Goal: Information Seeking & Learning: Check status

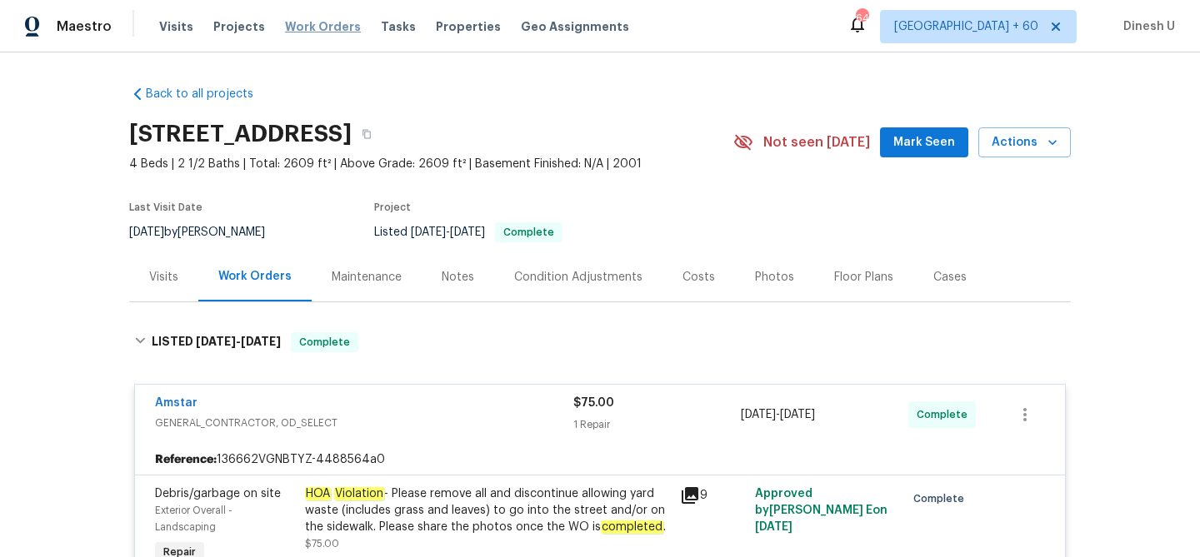
click at [292, 20] on span "Work Orders" at bounding box center [323, 26] width 76 height 17
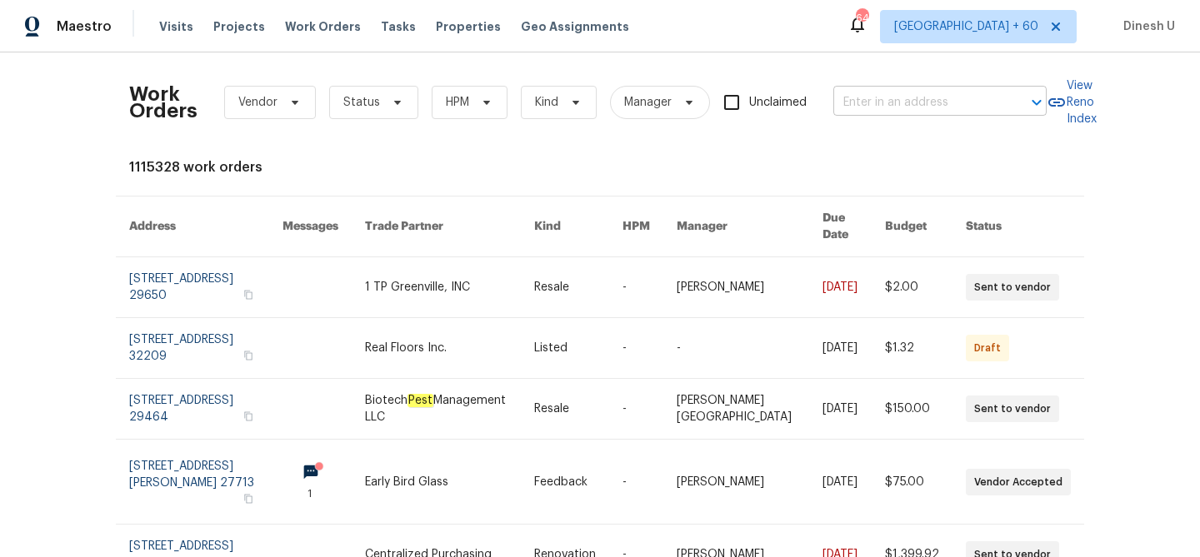
click at [867, 90] on input "text" at bounding box center [916, 103] width 167 height 26
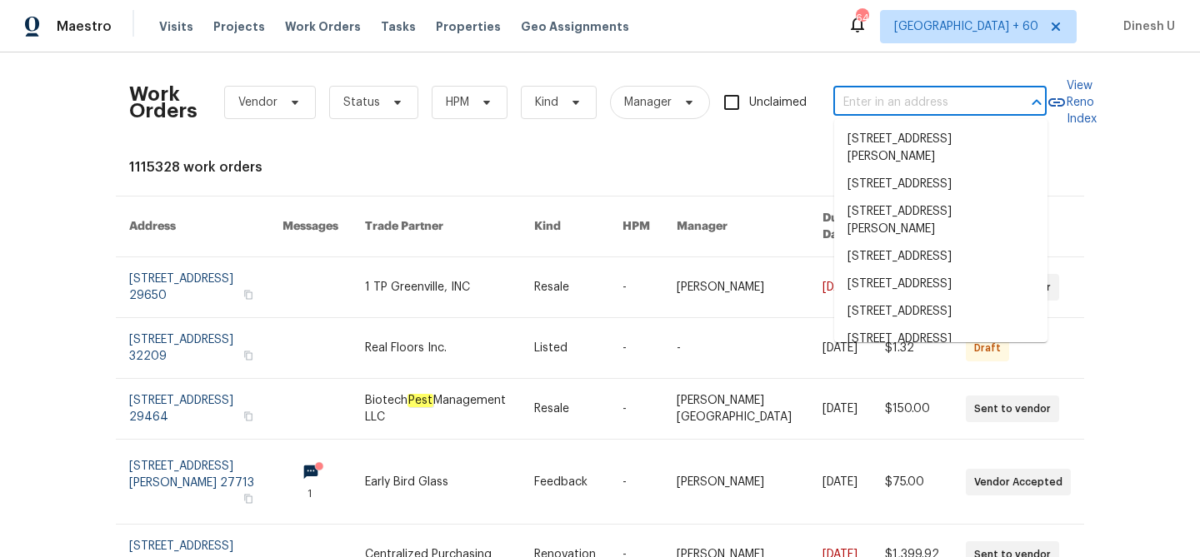
paste input "12129 Angel Food Ln Fort Worth, TX 76244"
type input "12129 Angel Food Ln Fort Worth, TX 76244"
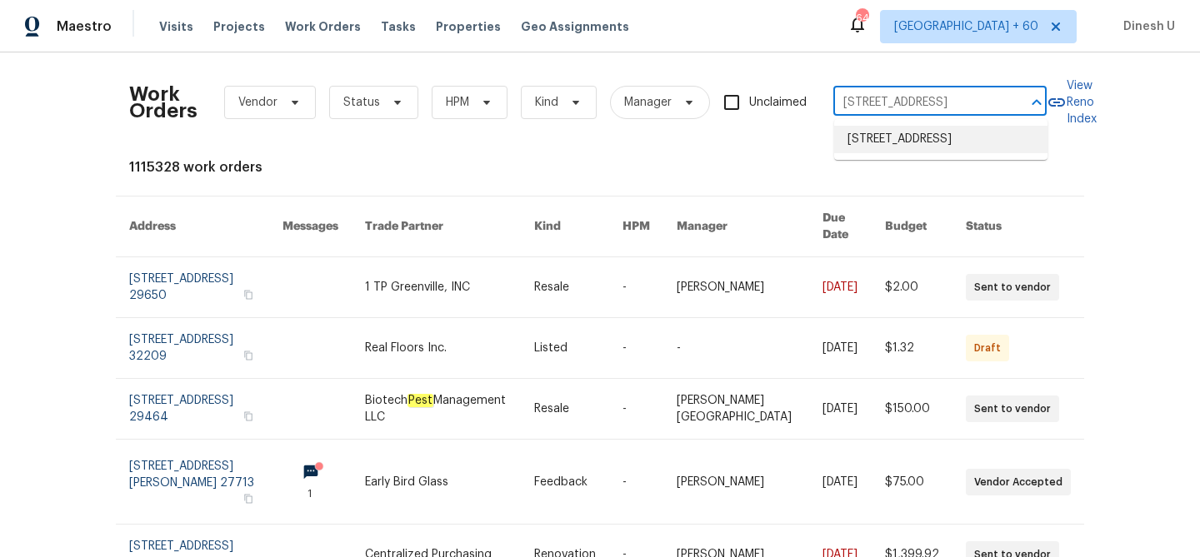
click at [869, 146] on li "12129 Angel Food Ln, Fort Worth, TX 76244" at bounding box center [940, 139] width 213 height 27
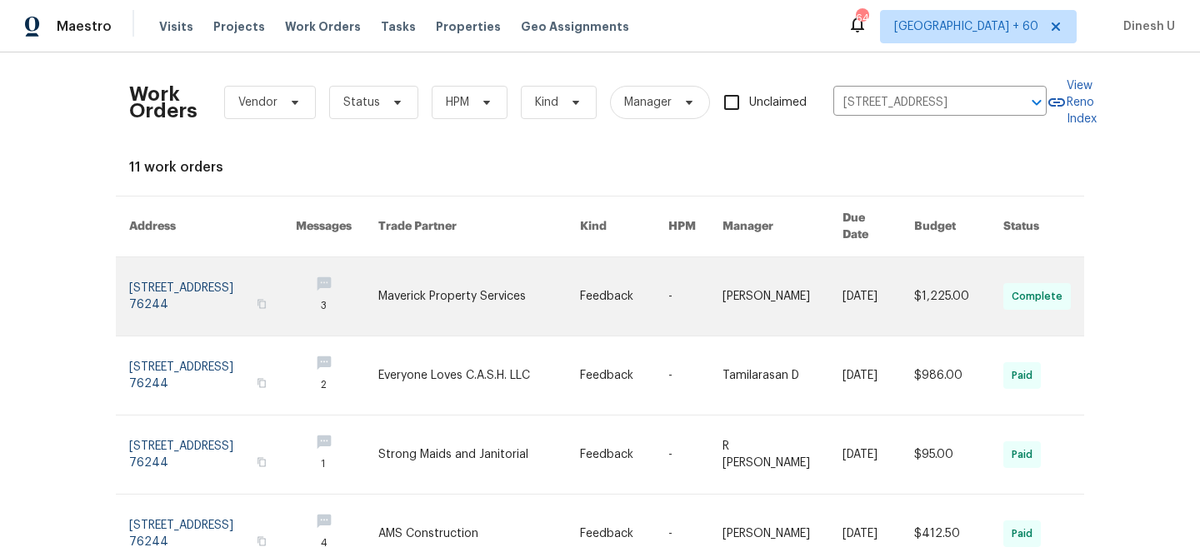
click at [162, 287] on link at bounding box center [212, 296] width 167 height 78
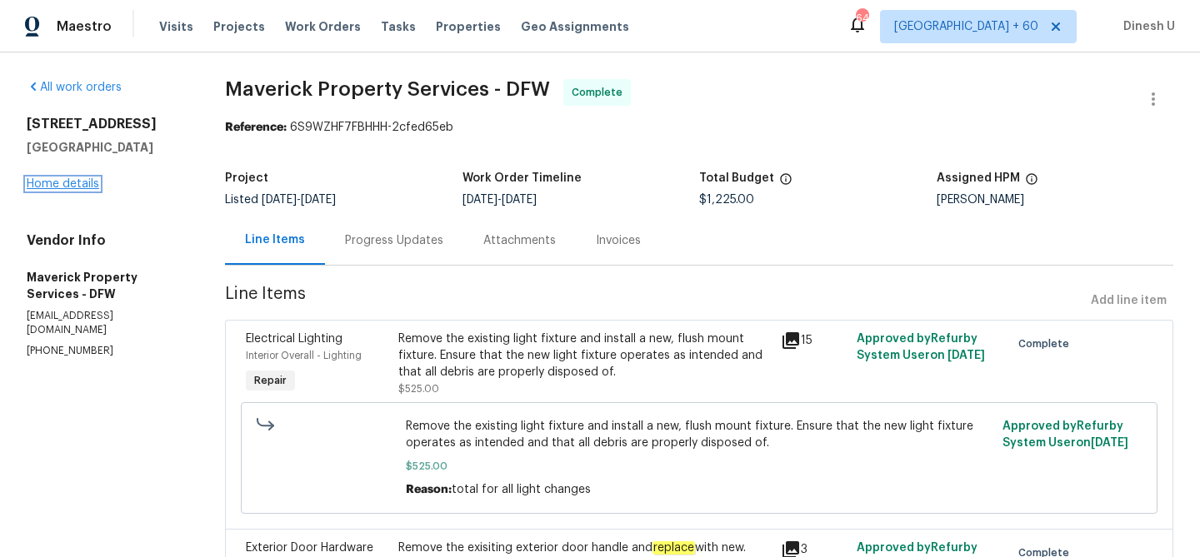
click at [49, 182] on link "Home details" at bounding box center [63, 184] width 72 height 12
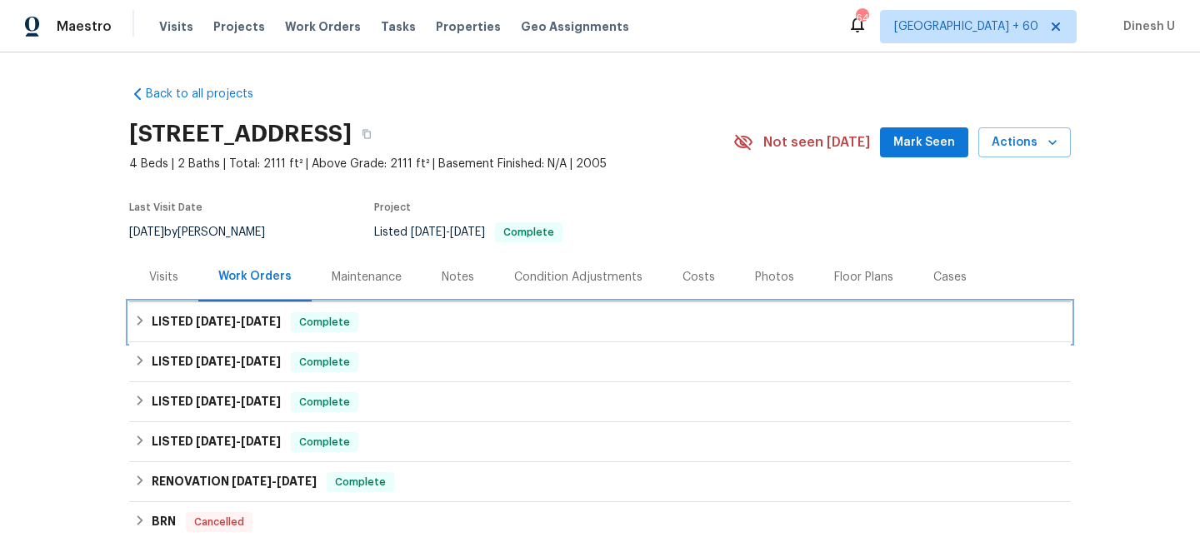
click at [261, 317] on span "8/26/25" at bounding box center [261, 322] width 40 height 12
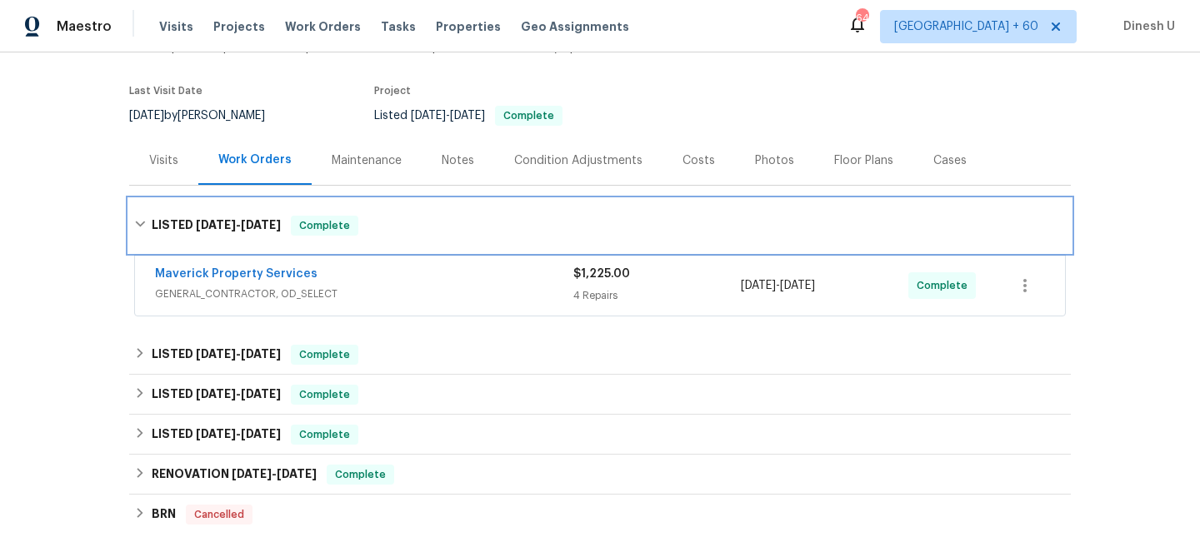
scroll to position [127, 0]
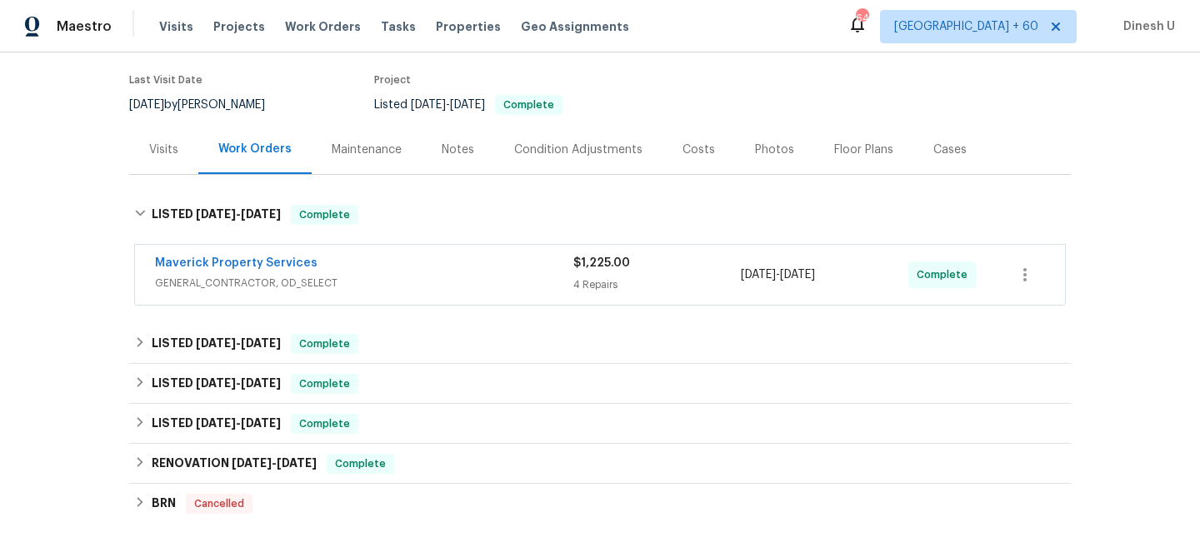
click at [599, 286] on div "4 Repairs" at bounding box center [656, 285] width 167 height 17
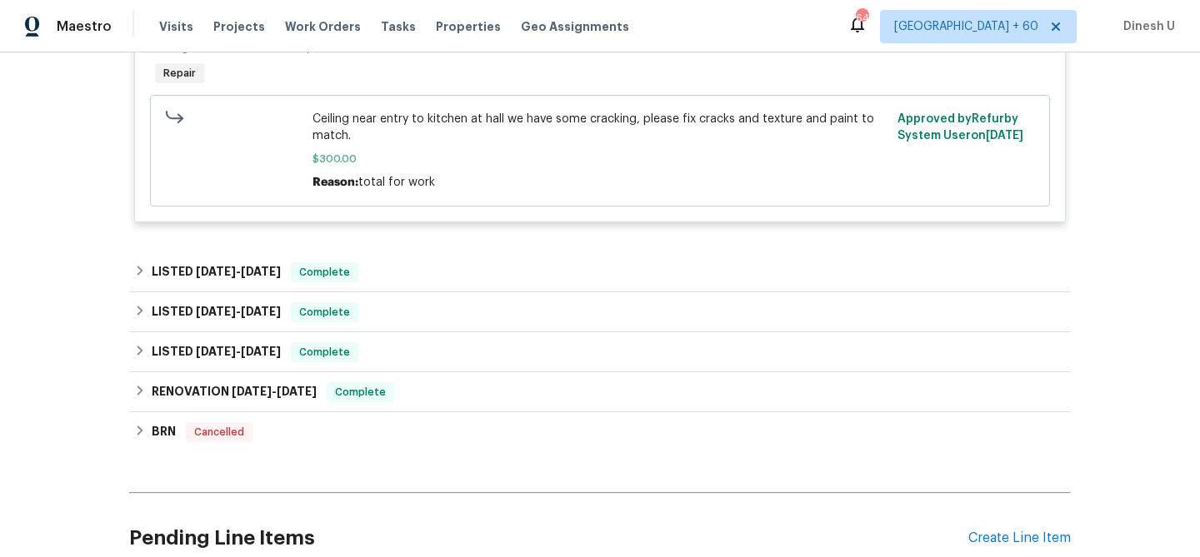
scroll to position [917, 0]
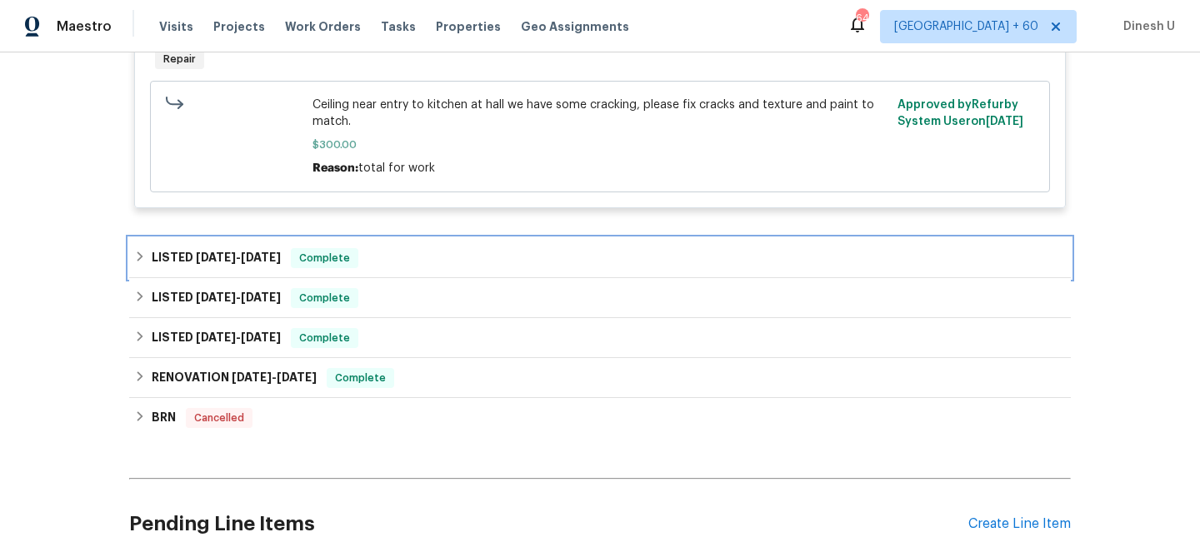
click at [219, 263] on span "5/19/25" at bounding box center [216, 258] width 40 height 12
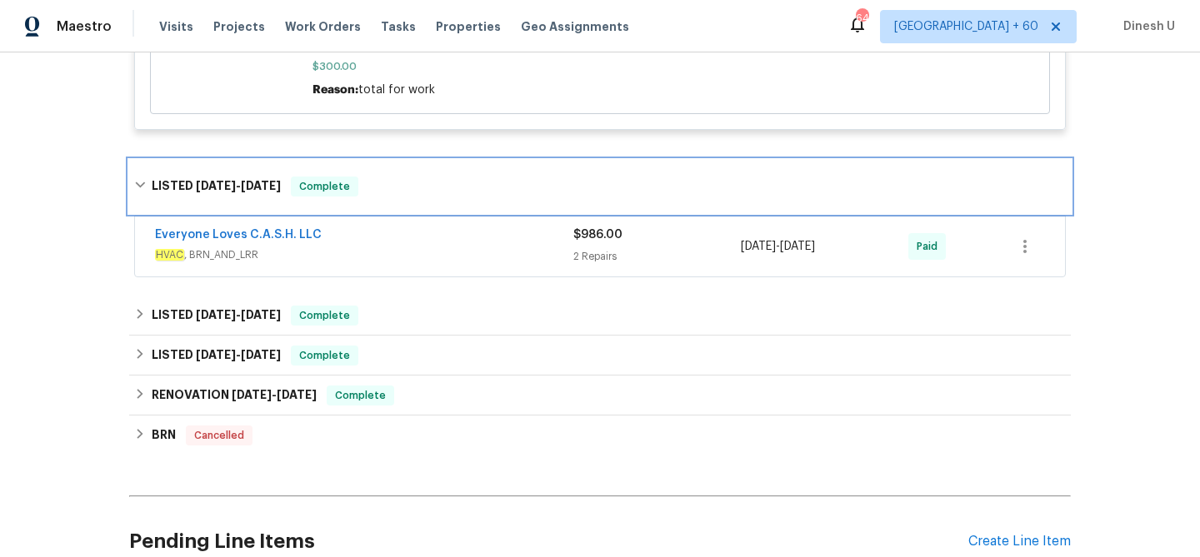
scroll to position [1027, 0]
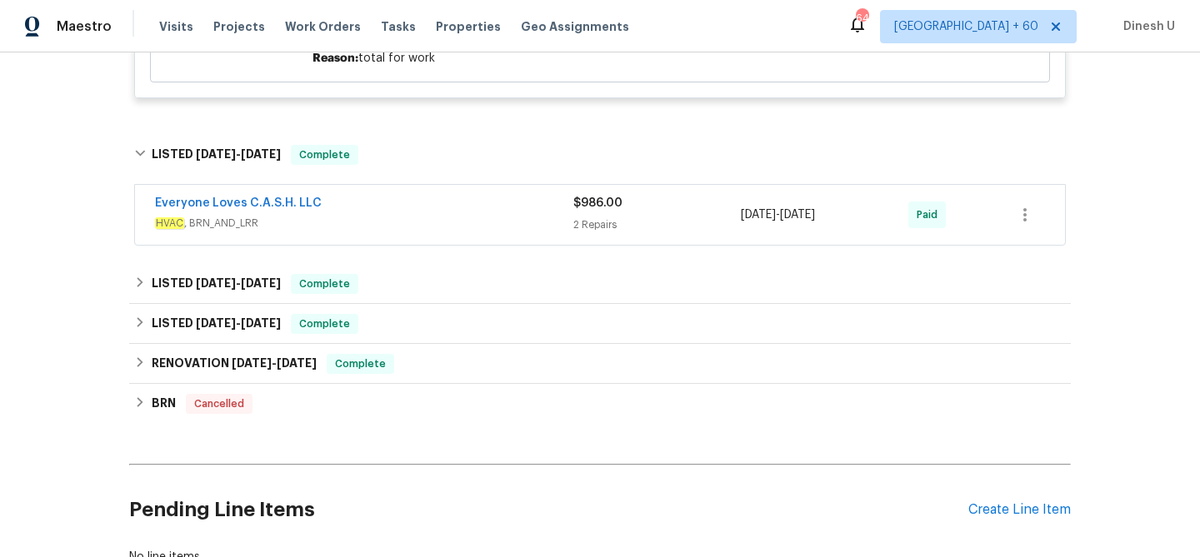
click at [594, 223] on div "2 Repairs" at bounding box center [656, 225] width 167 height 17
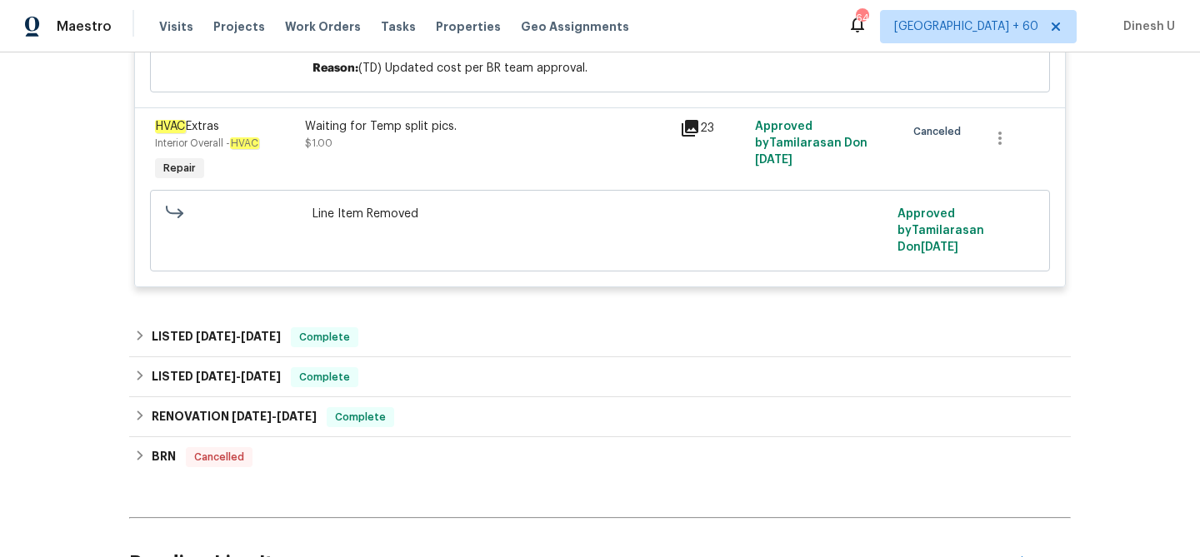
scroll to position [1415, 0]
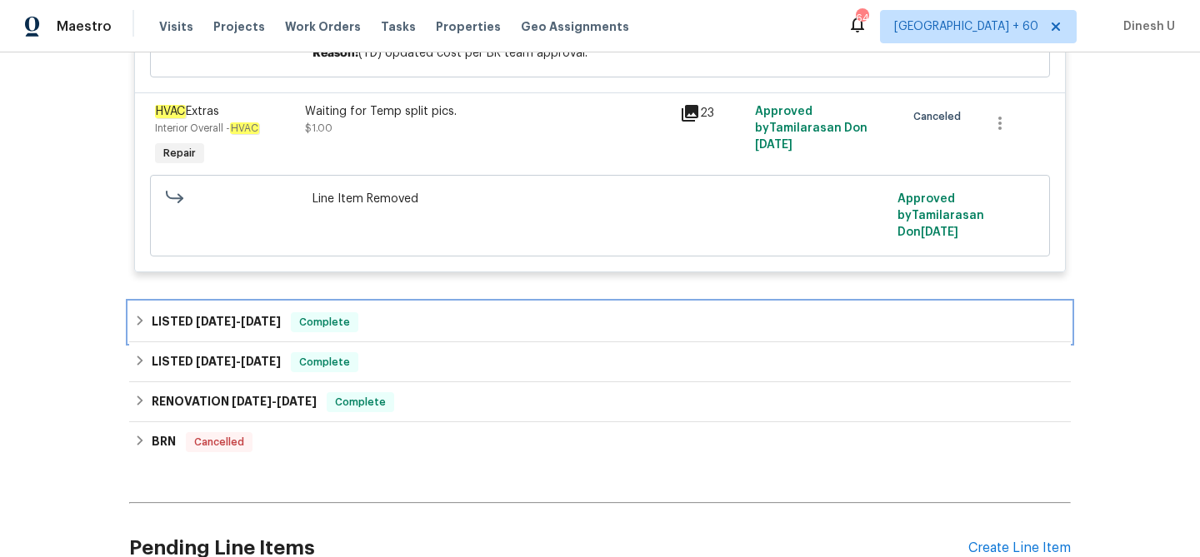
click at [250, 317] on h6 "LISTED 5/13/25 - 5/15/25" at bounding box center [216, 322] width 129 height 20
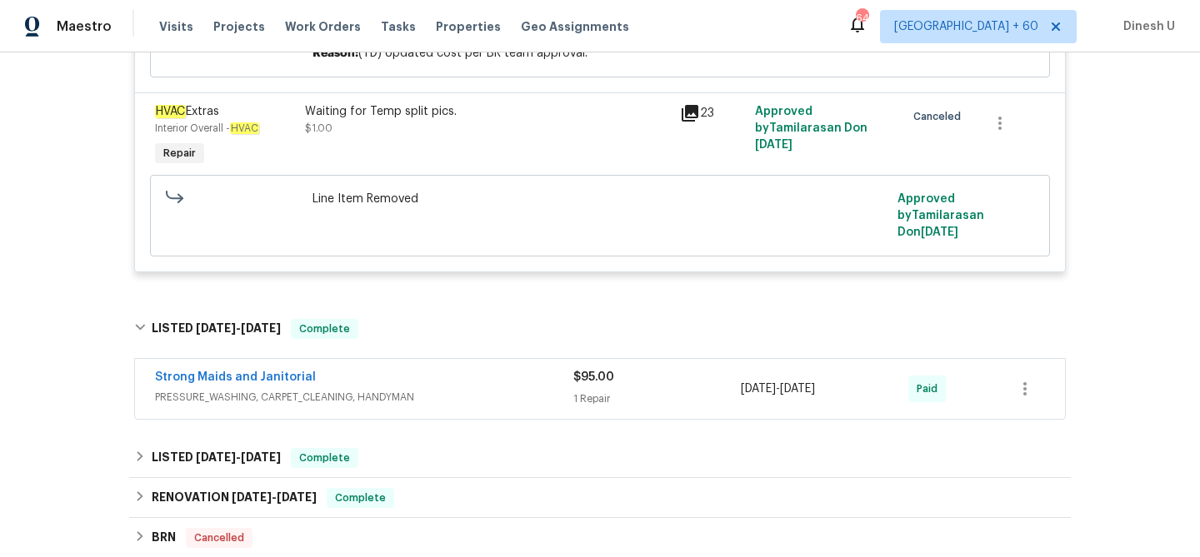
click at [579, 396] on div "1 Repair" at bounding box center [656, 399] width 167 height 17
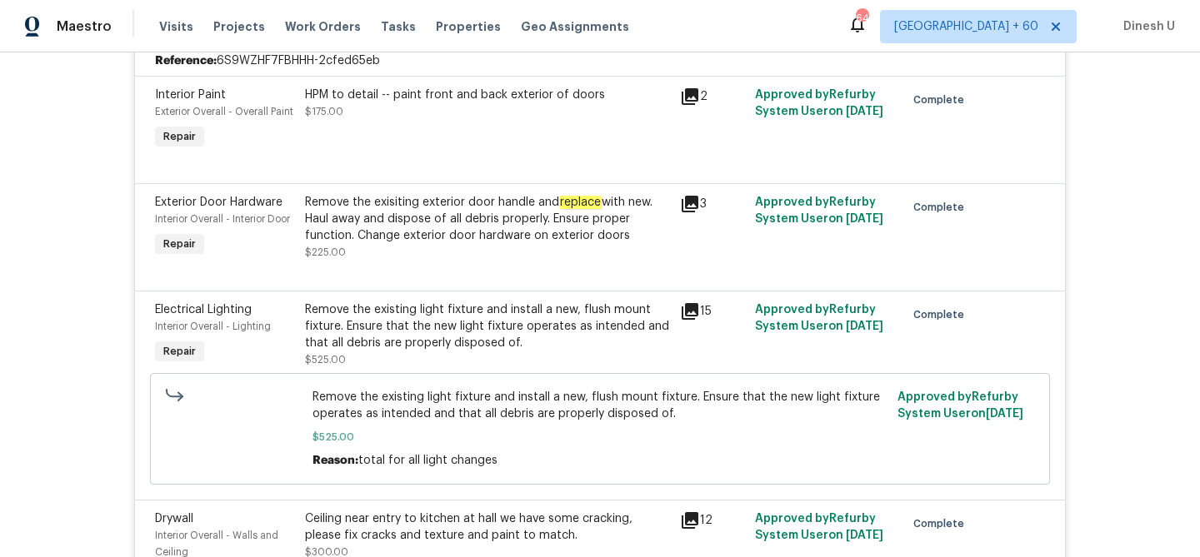
scroll to position [0, 0]
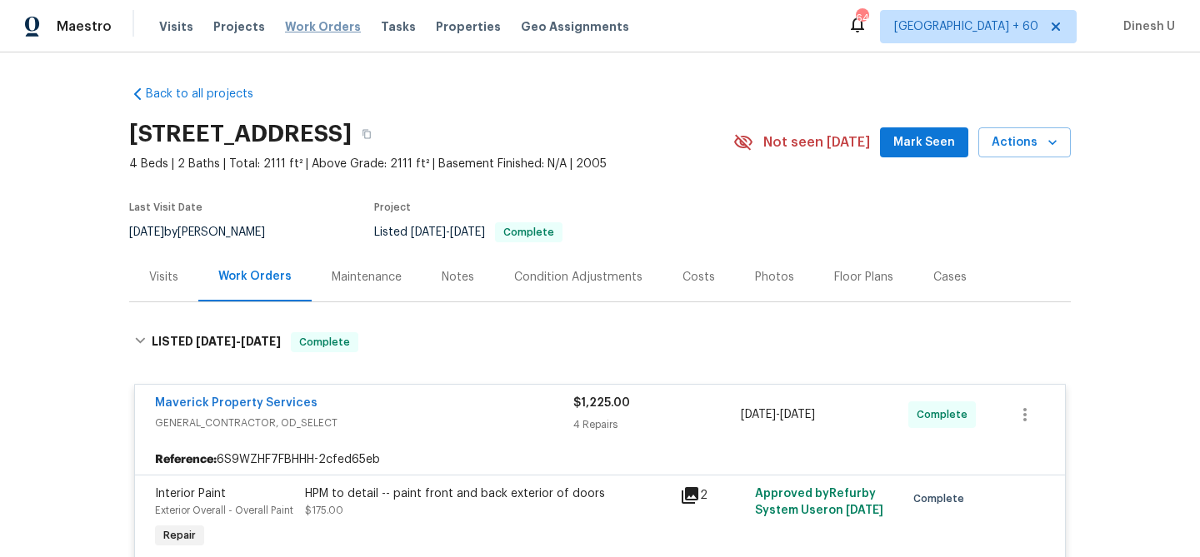
click at [310, 34] on span "Work Orders" at bounding box center [323, 26] width 76 height 17
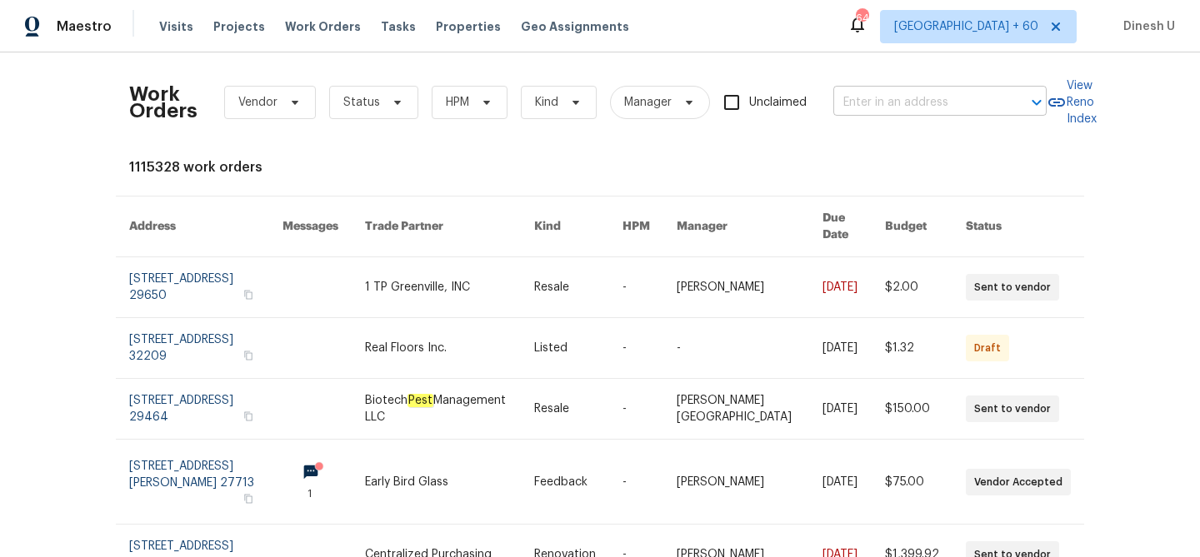
click at [876, 103] on input "text" at bounding box center [916, 103] width 167 height 26
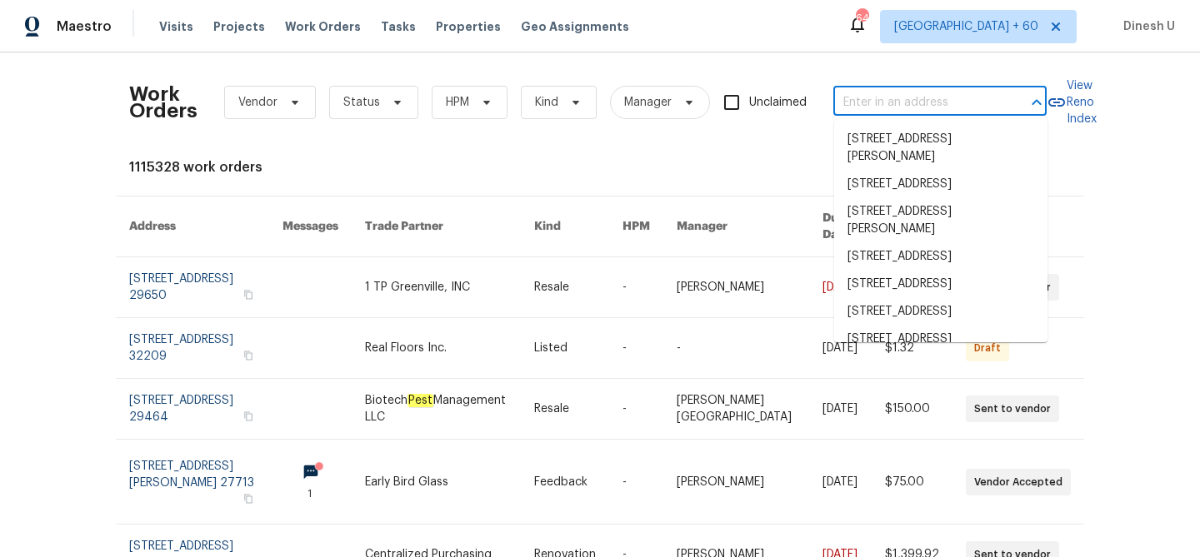
paste input "124 Crockett Way, Venus, TX 76084"
type input "124 Crockett Way, Venus, TX 76084"
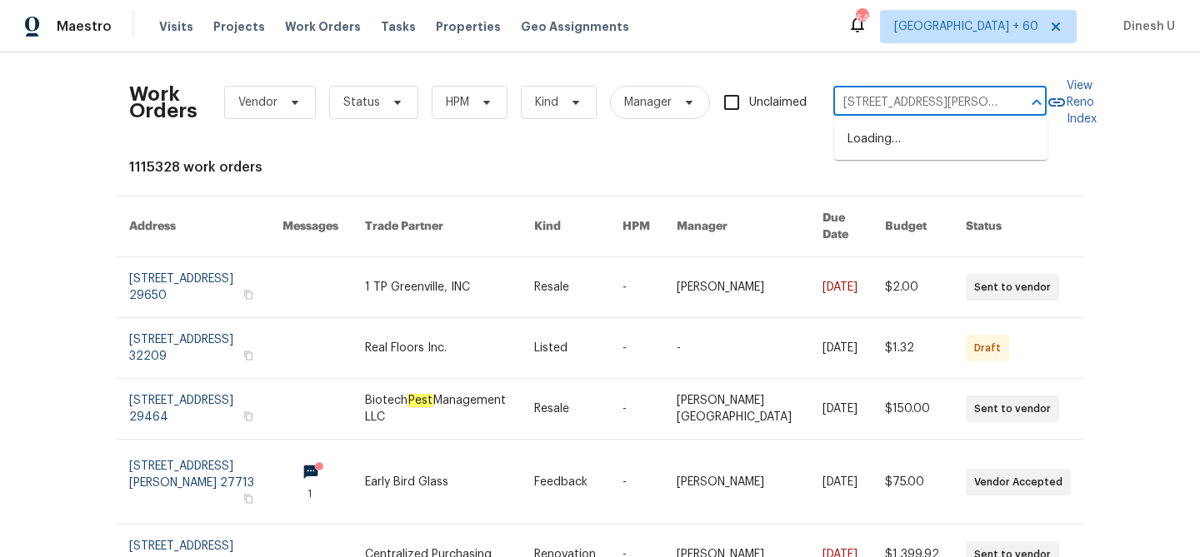
scroll to position [0, 34]
click at [862, 140] on li "124 Crockett Way, Venus, TX 76084" at bounding box center [940, 148] width 213 height 45
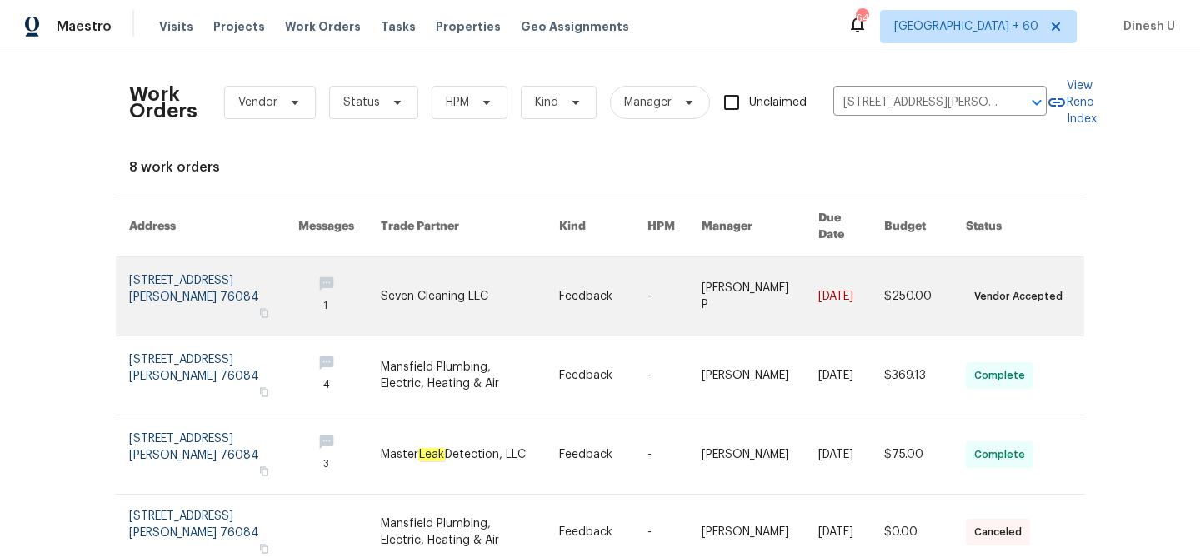
click at [201, 279] on link at bounding box center [213, 296] width 169 height 78
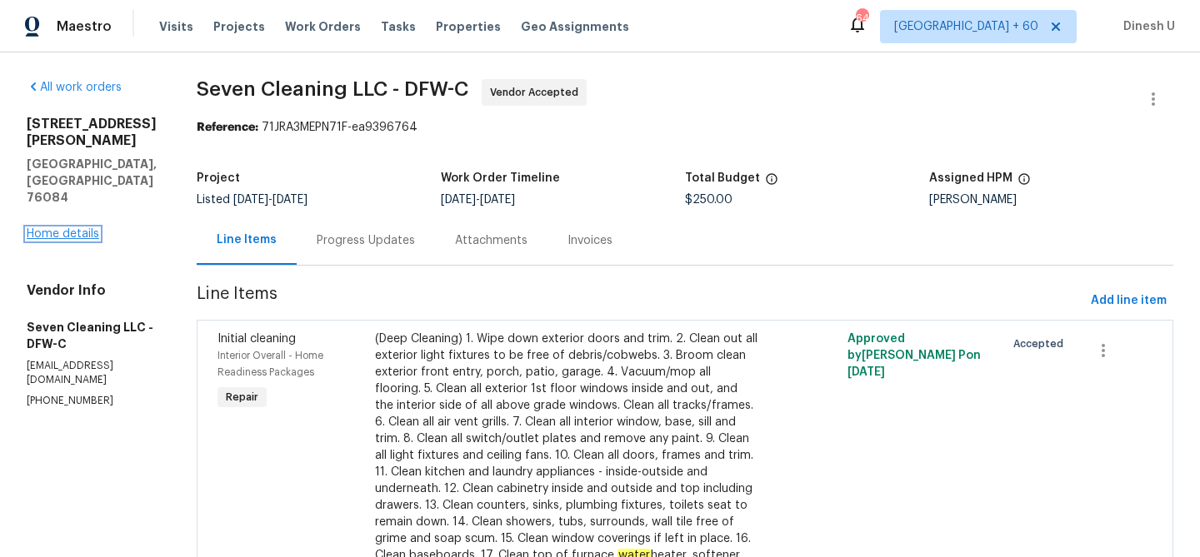
click at [64, 228] on link "Home details" at bounding box center [63, 234] width 72 height 12
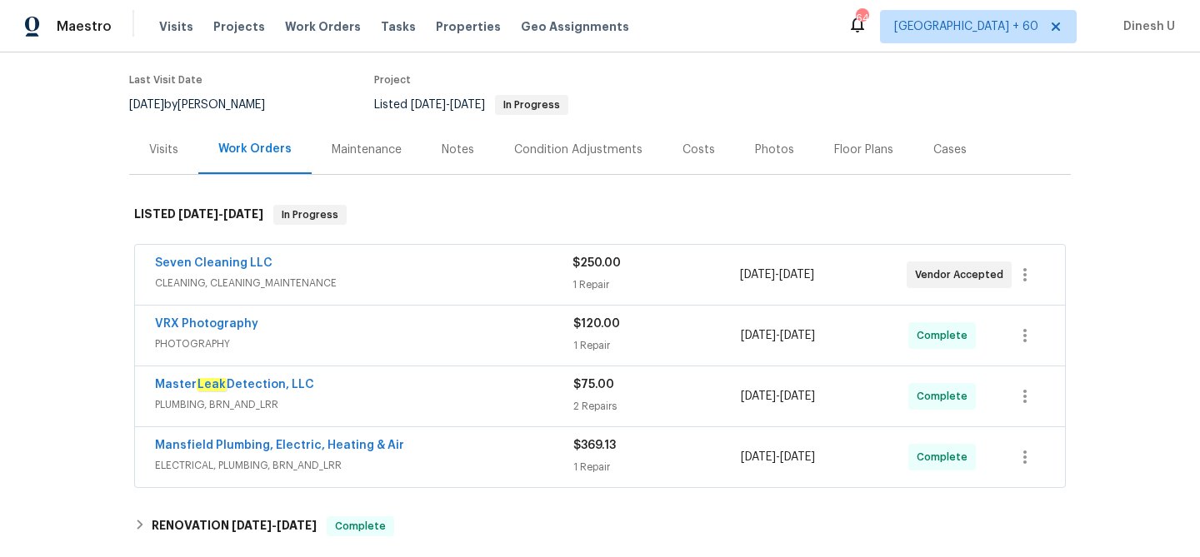
scroll to position [169, 0]
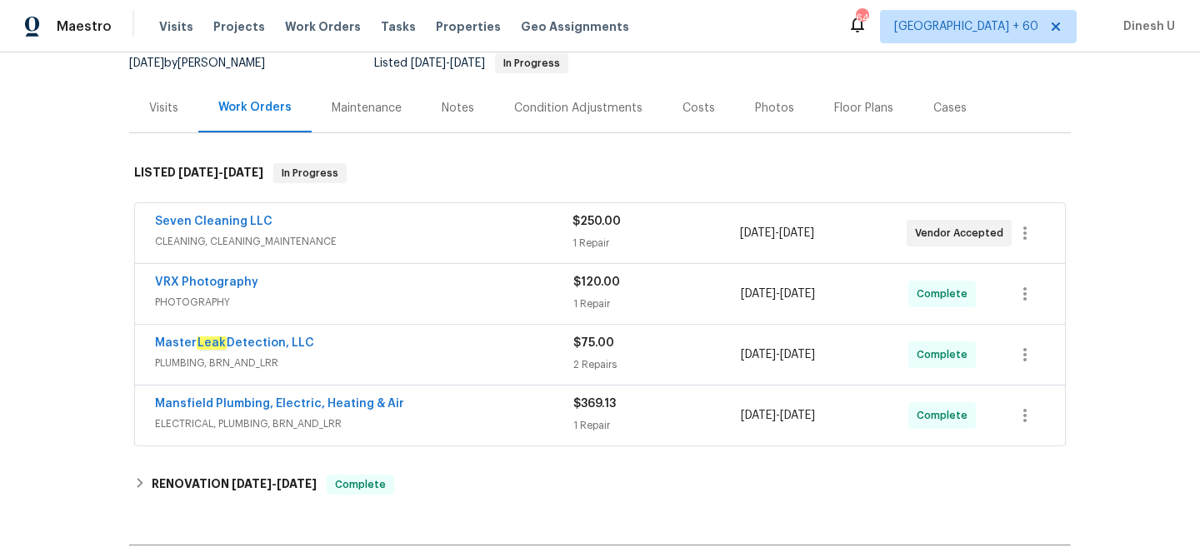
click at [589, 241] on div "1 Repair" at bounding box center [655, 243] width 167 height 17
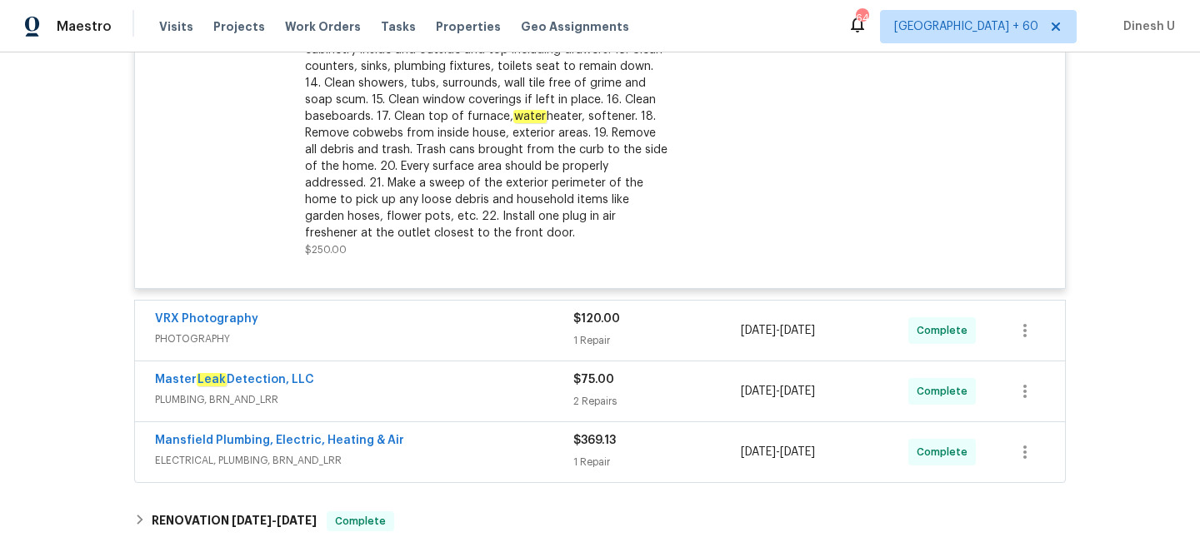
scroll to position [647, 0]
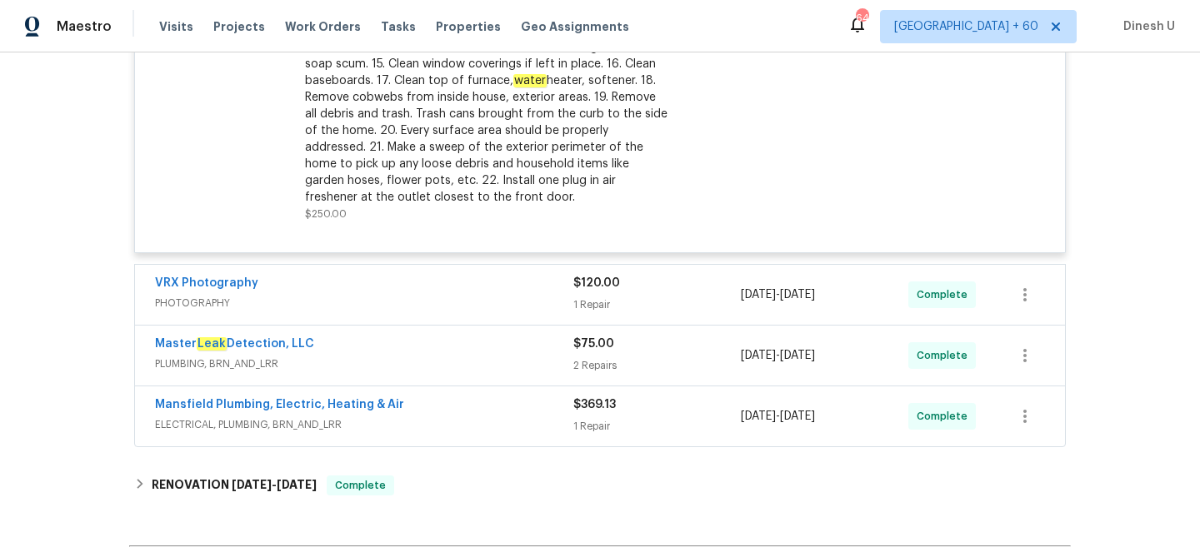
click at [575, 306] on div "1 Repair" at bounding box center [656, 305] width 167 height 17
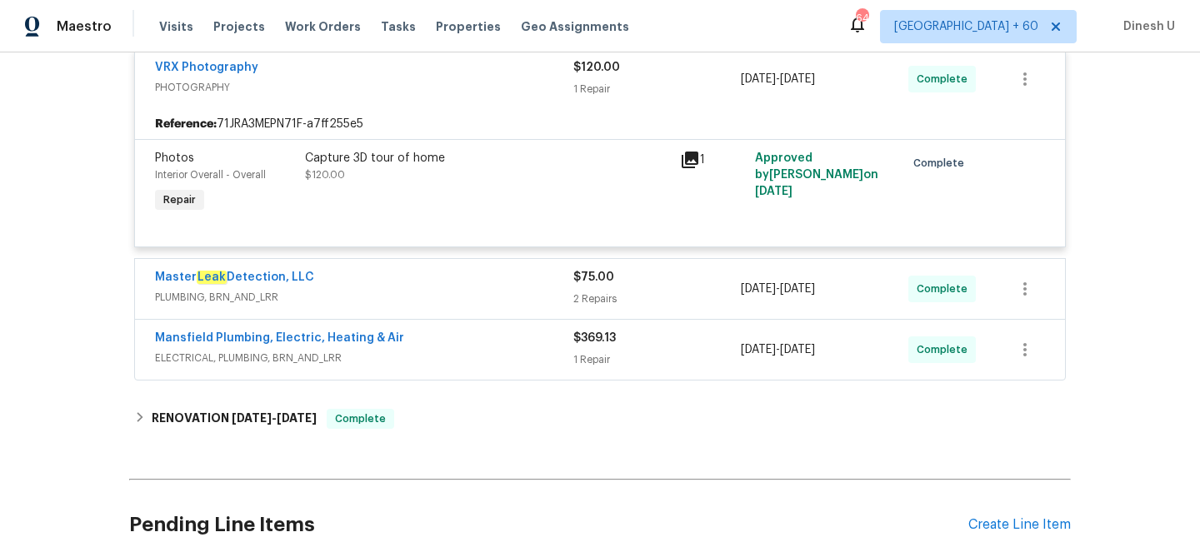
scroll to position [877, 0]
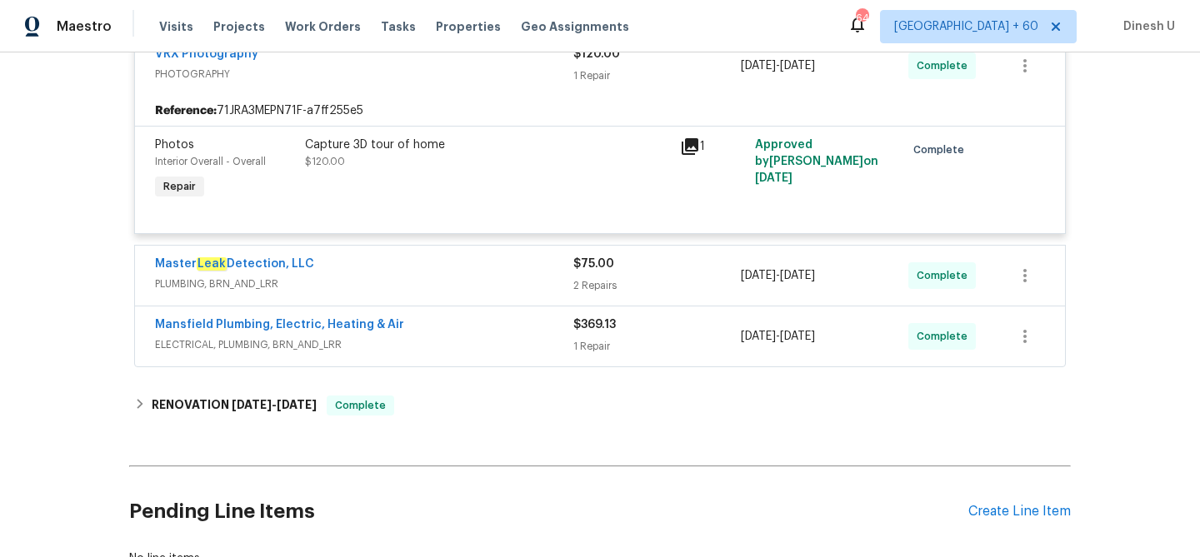
click at [575, 293] on div "2 Repairs" at bounding box center [656, 285] width 167 height 17
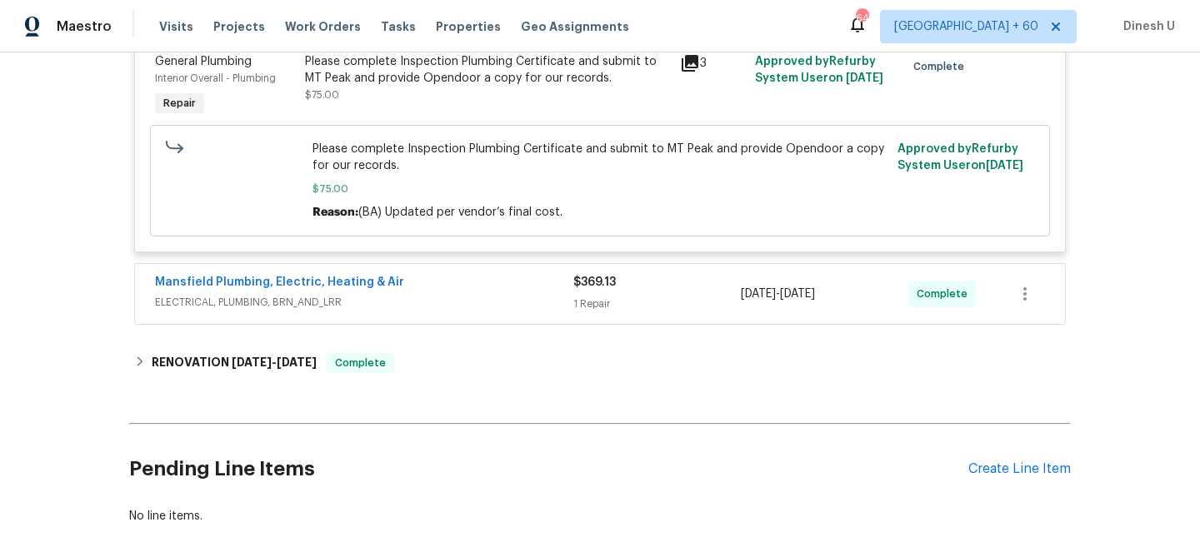
scroll to position [1432, 0]
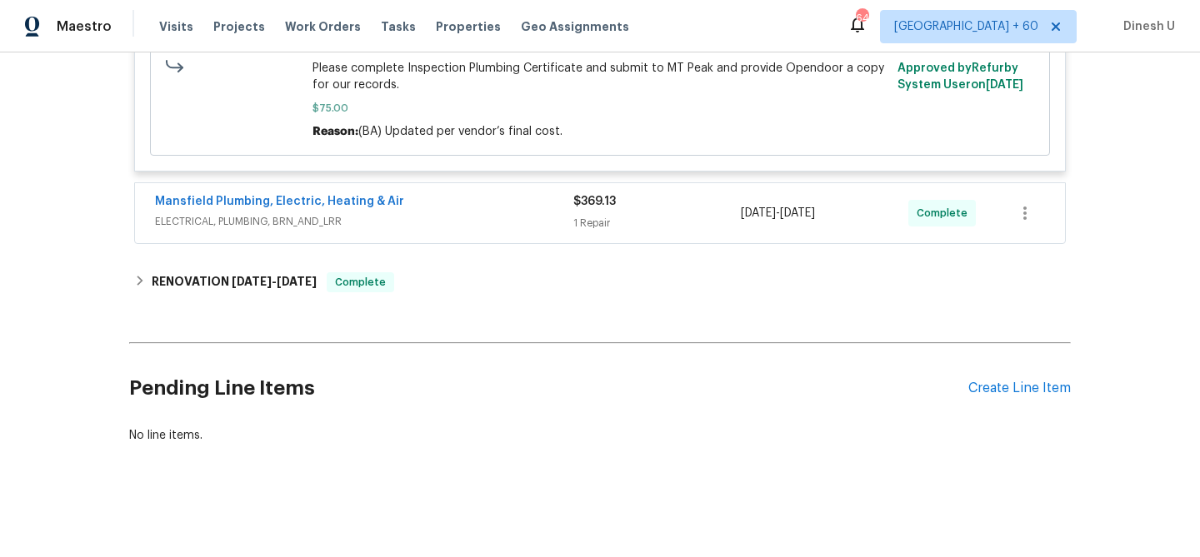
click at [597, 221] on div "1 Repair" at bounding box center [656, 223] width 167 height 17
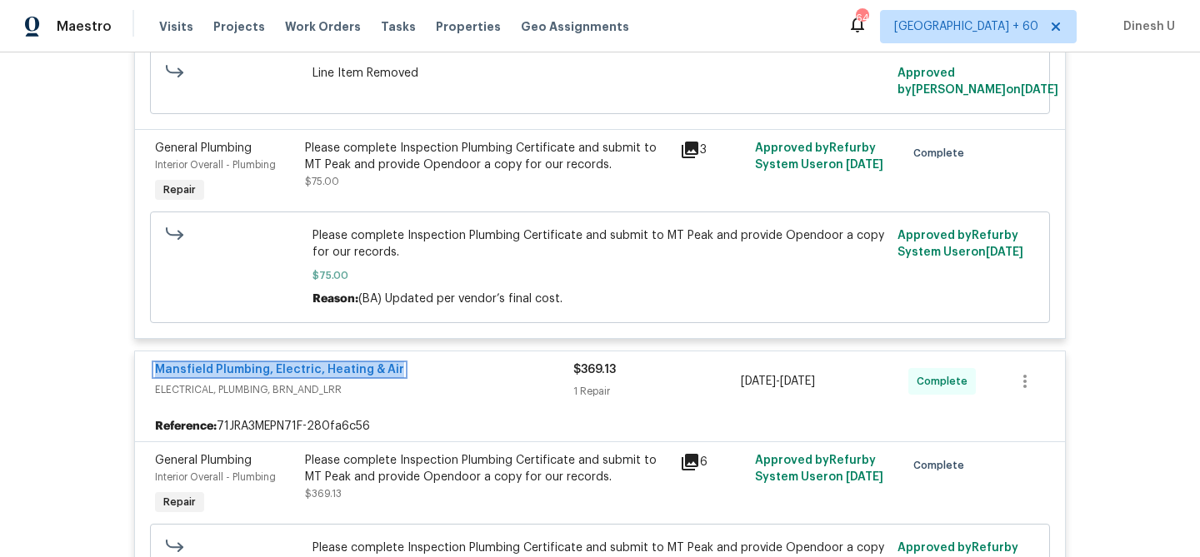
scroll to position [1209, 0]
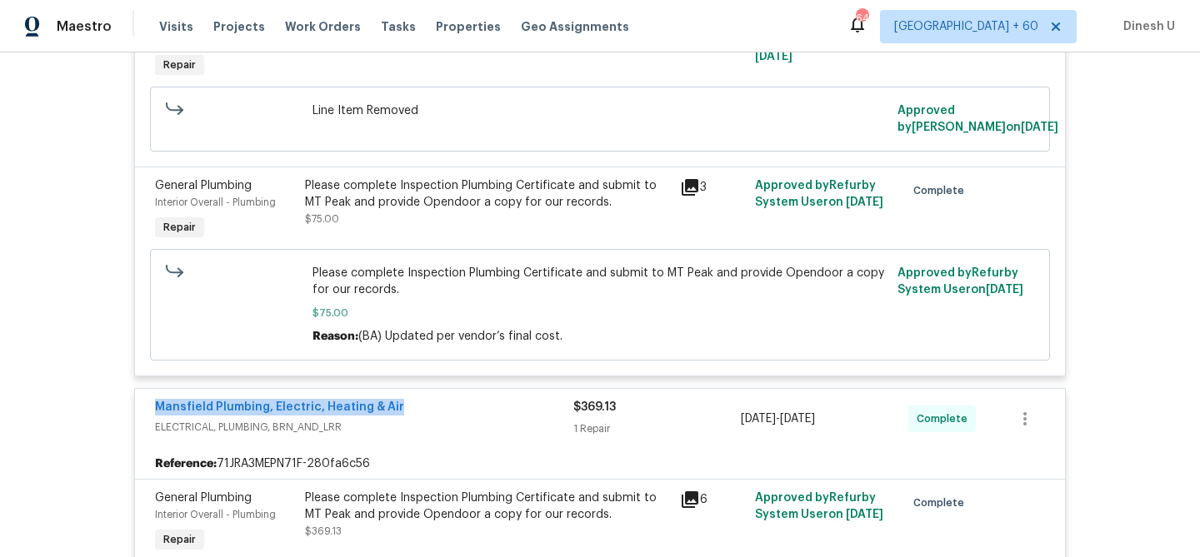
click at [694, 197] on icon at bounding box center [690, 187] width 20 height 20
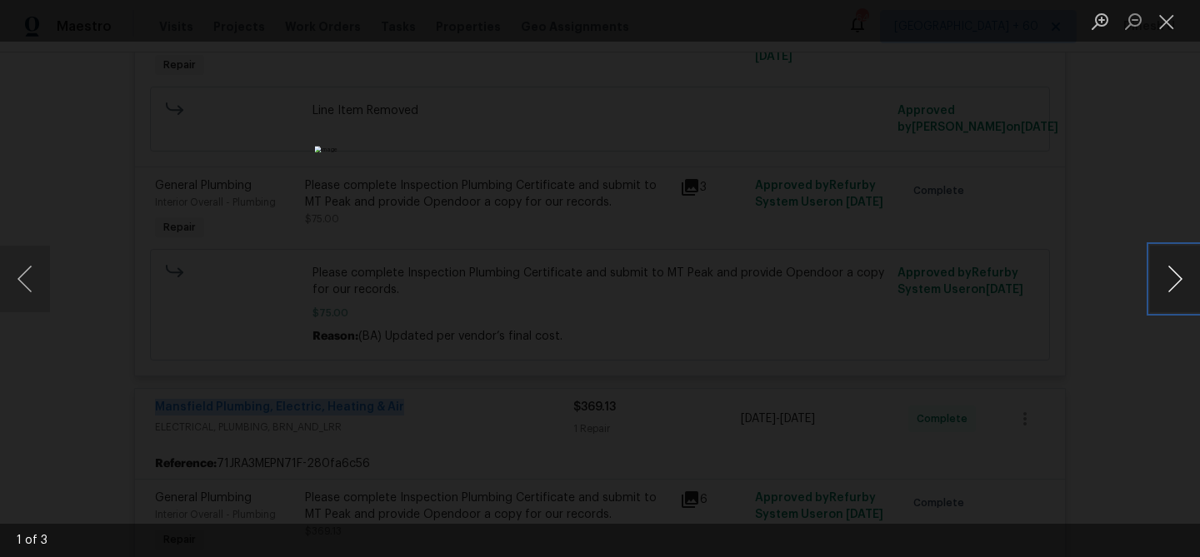
click at [1172, 280] on button "Next image" at bounding box center [1175, 279] width 50 height 67
click at [1162, 15] on button "Close lightbox" at bounding box center [1166, 21] width 33 height 29
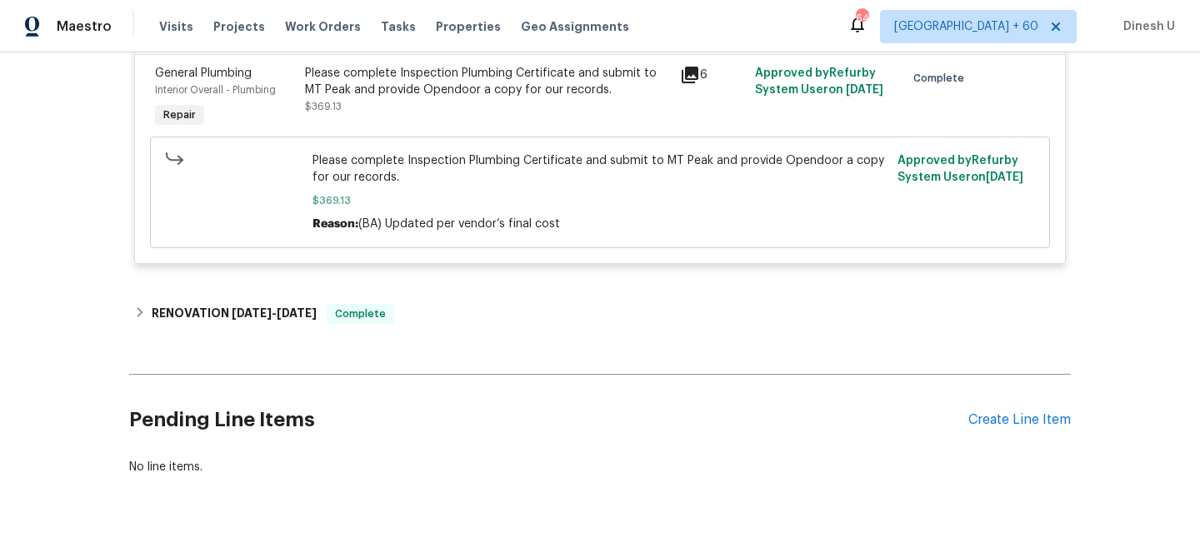
scroll to position [1635, 0]
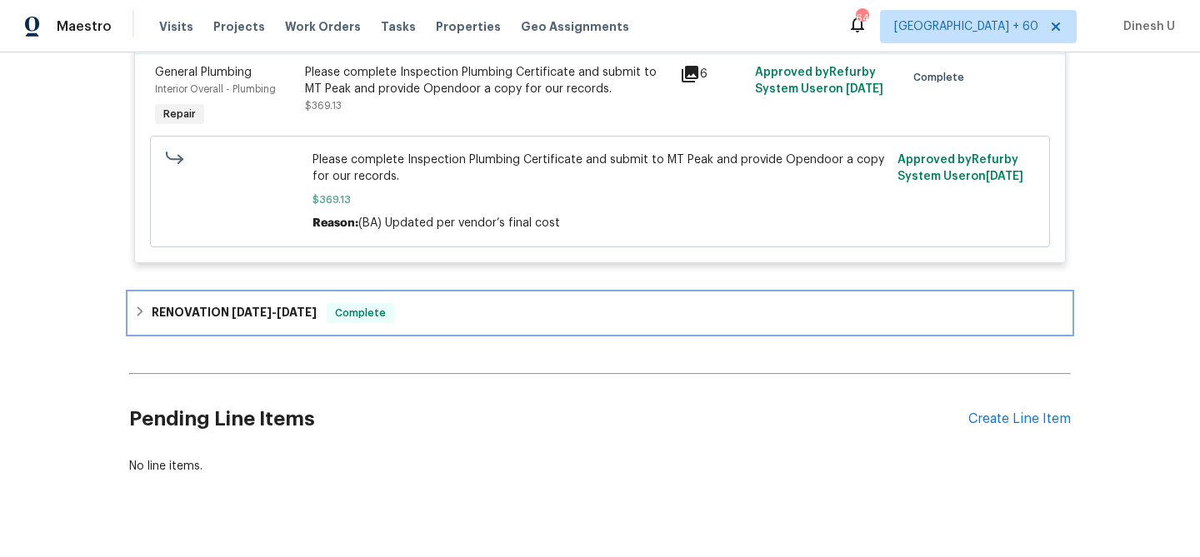
click at [259, 319] on div "RENOVATION 8/5/25 - 8/13/25 Complete" at bounding box center [600, 313] width 942 height 40
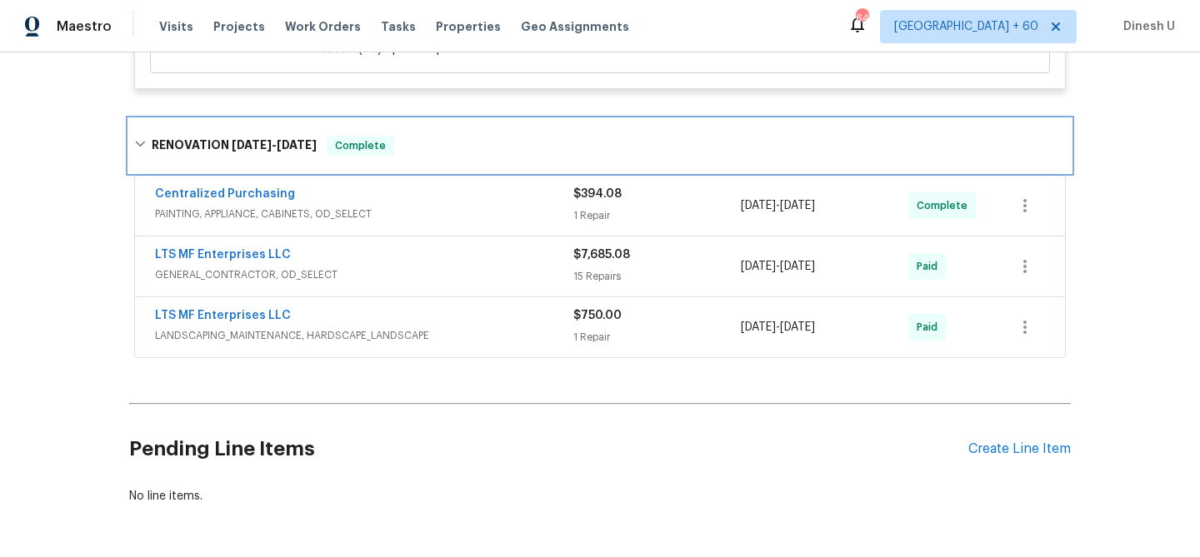
scroll to position [1827, 0]
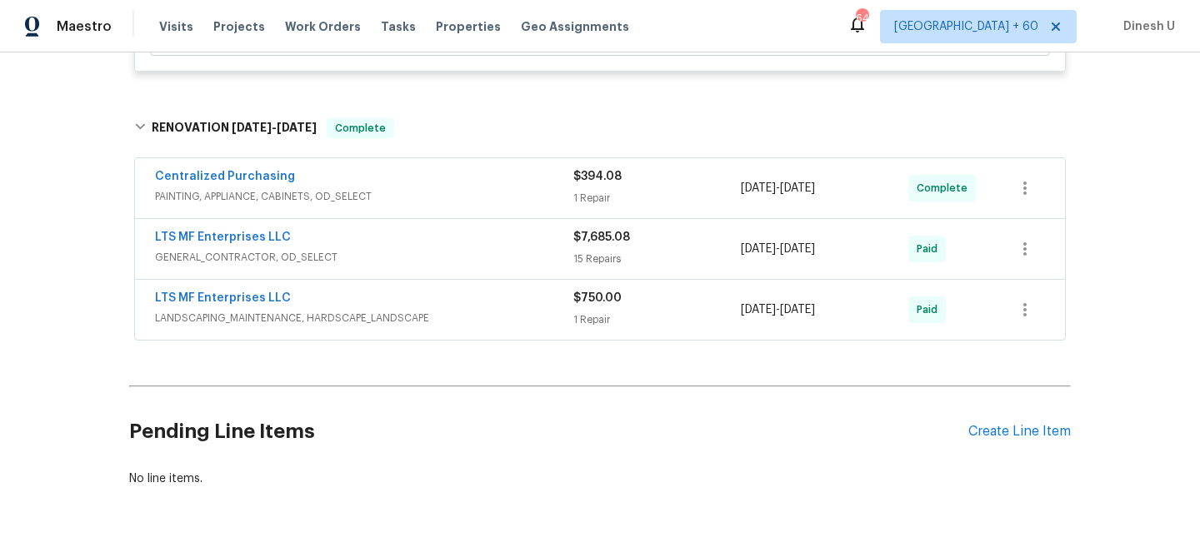
click at [582, 207] on div "$394.08 1 Repair" at bounding box center [656, 188] width 167 height 40
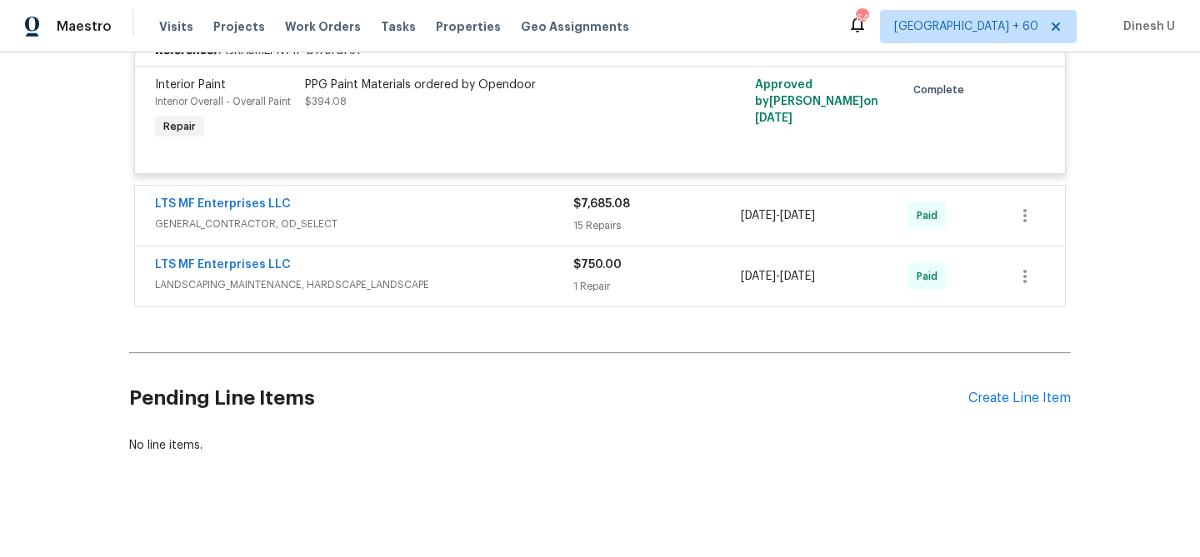
scroll to position [2052, 0]
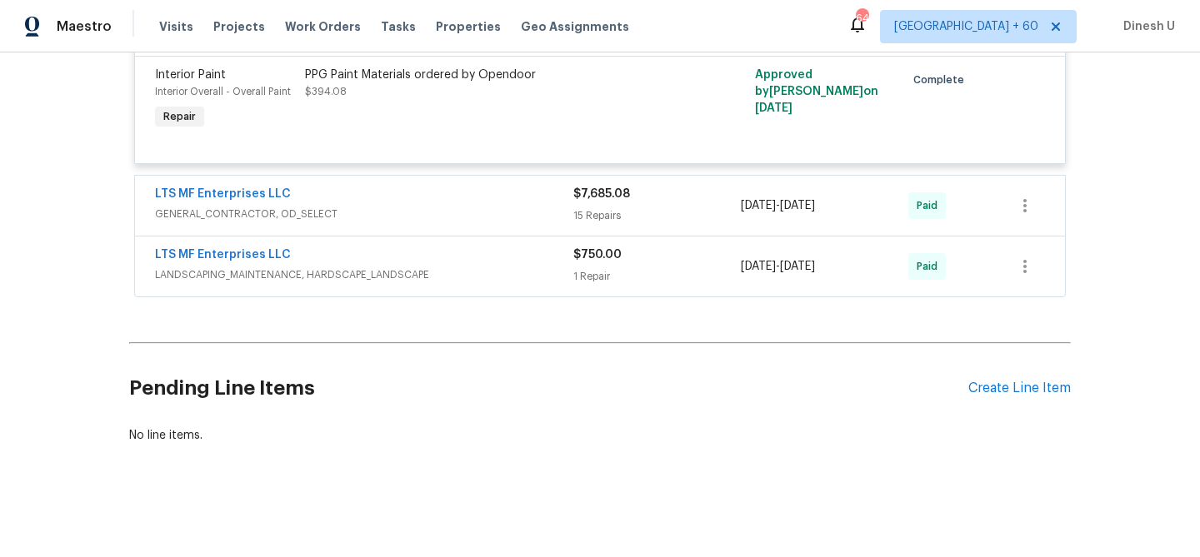
click at [597, 210] on div "15 Repairs" at bounding box center [656, 215] width 167 height 17
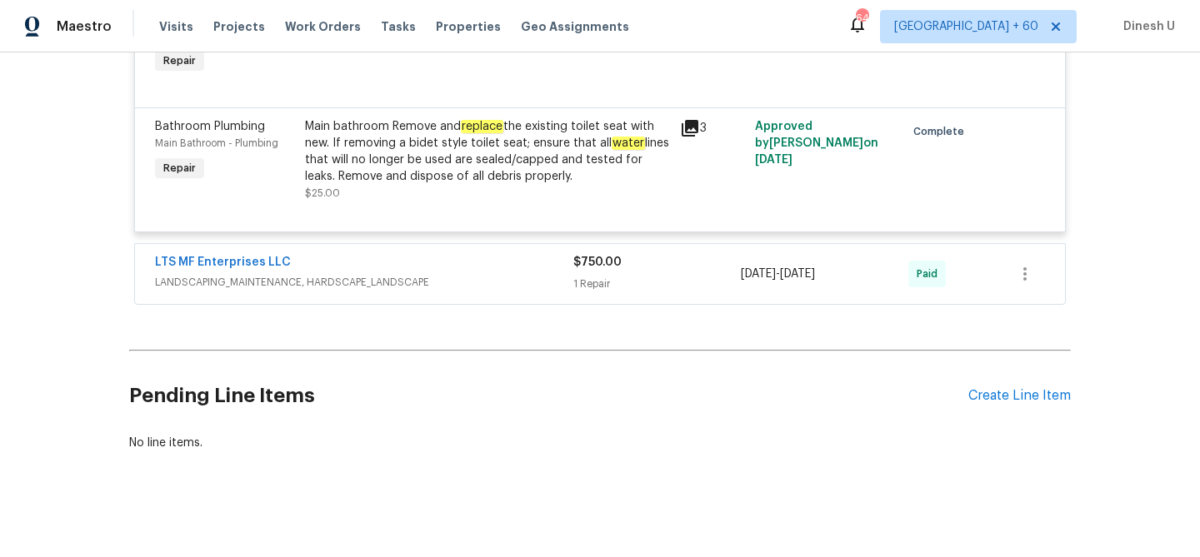
scroll to position [4467, 0]
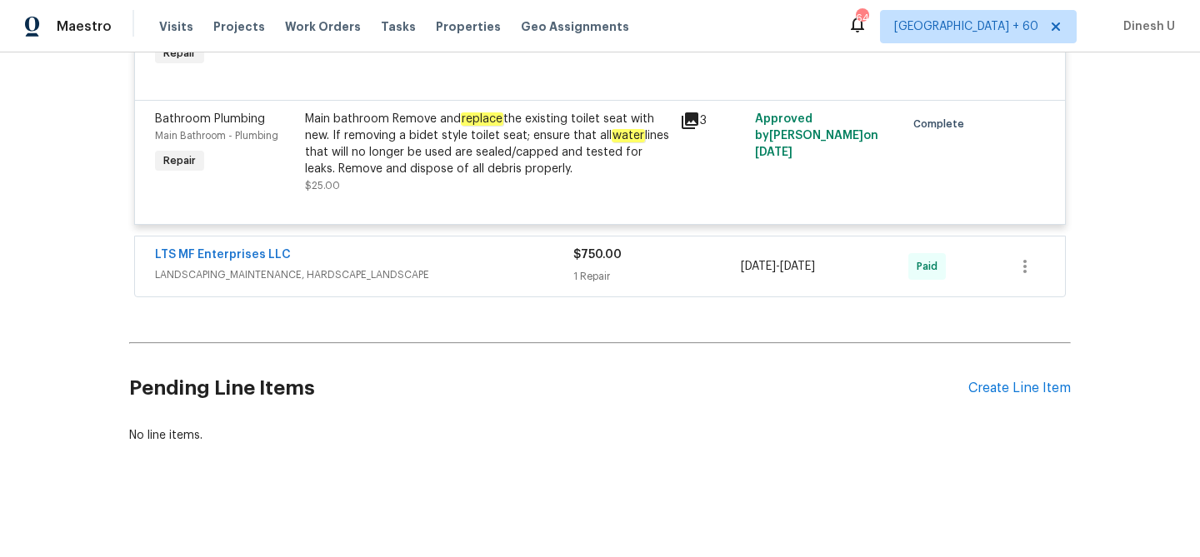
click at [579, 271] on div "1 Repair" at bounding box center [656, 276] width 167 height 17
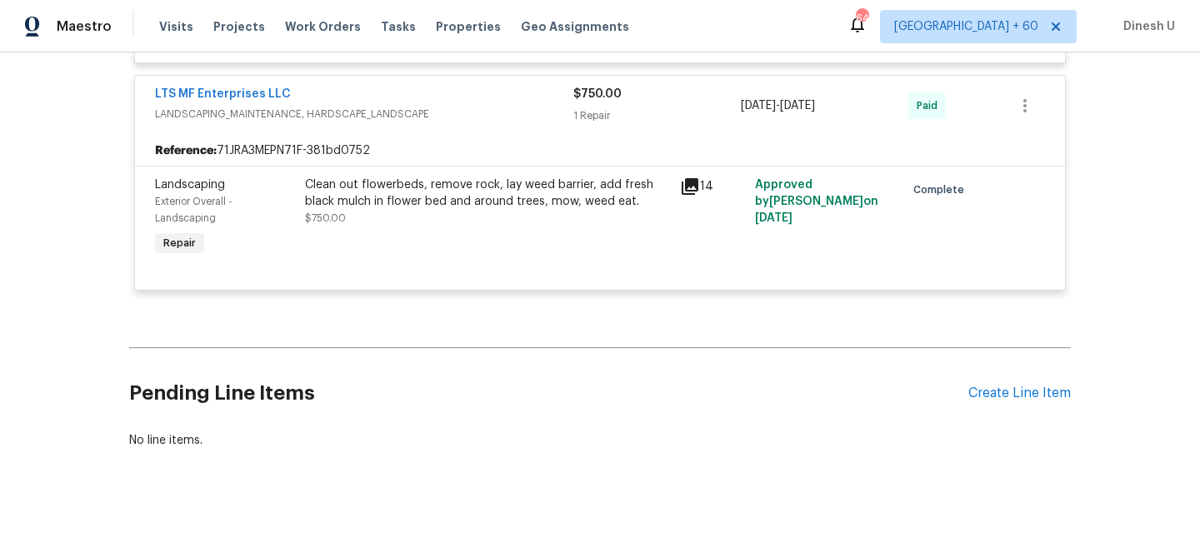
scroll to position [4635, 0]
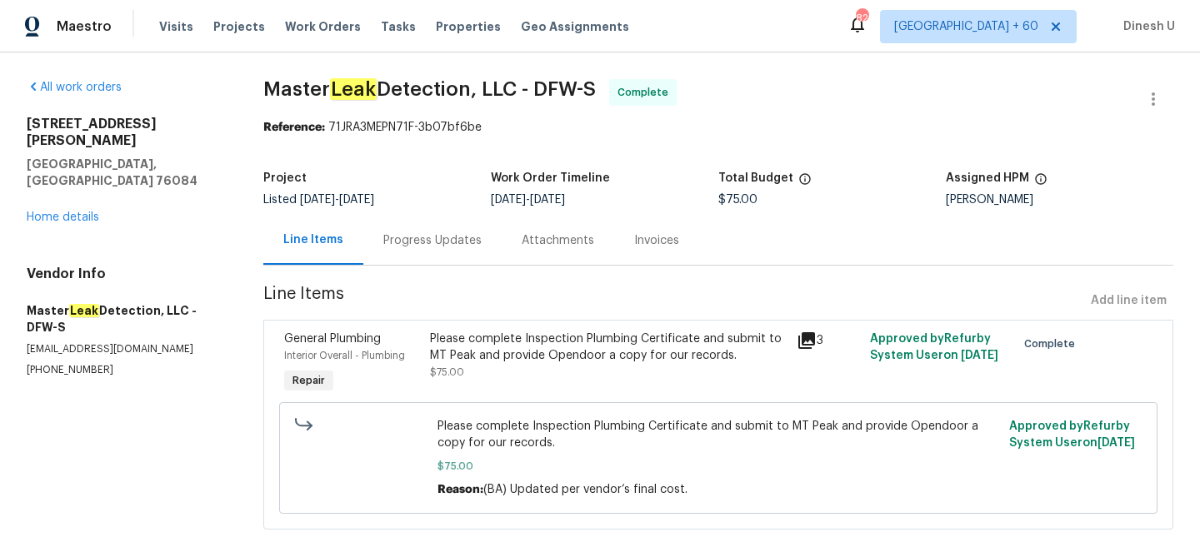
scroll to position [20, 0]
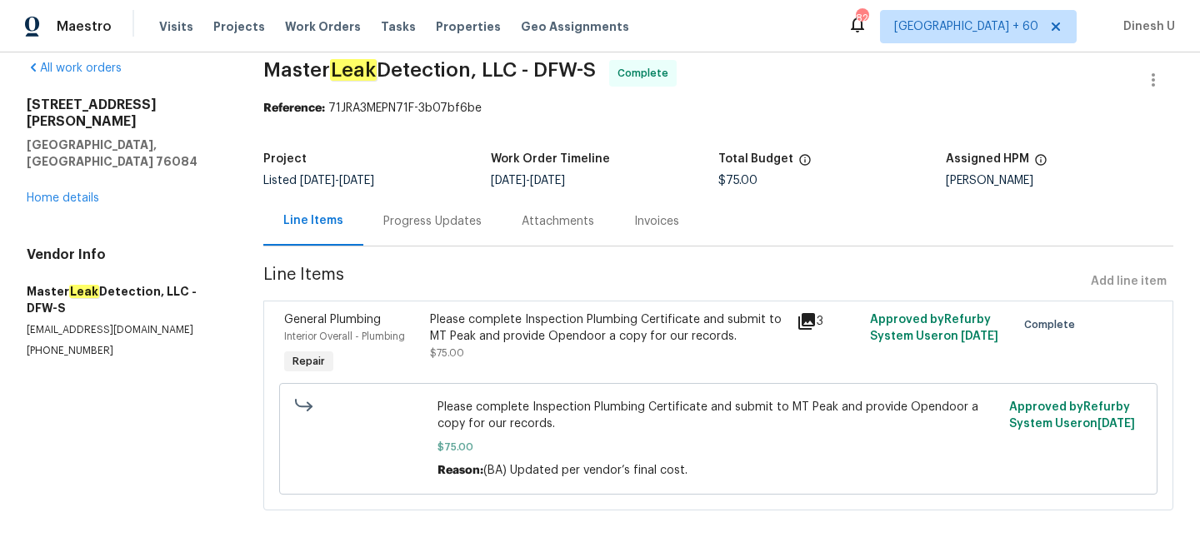
click at [423, 235] on div "Progress Updates" at bounding box center [432, 221] width 138 height 49
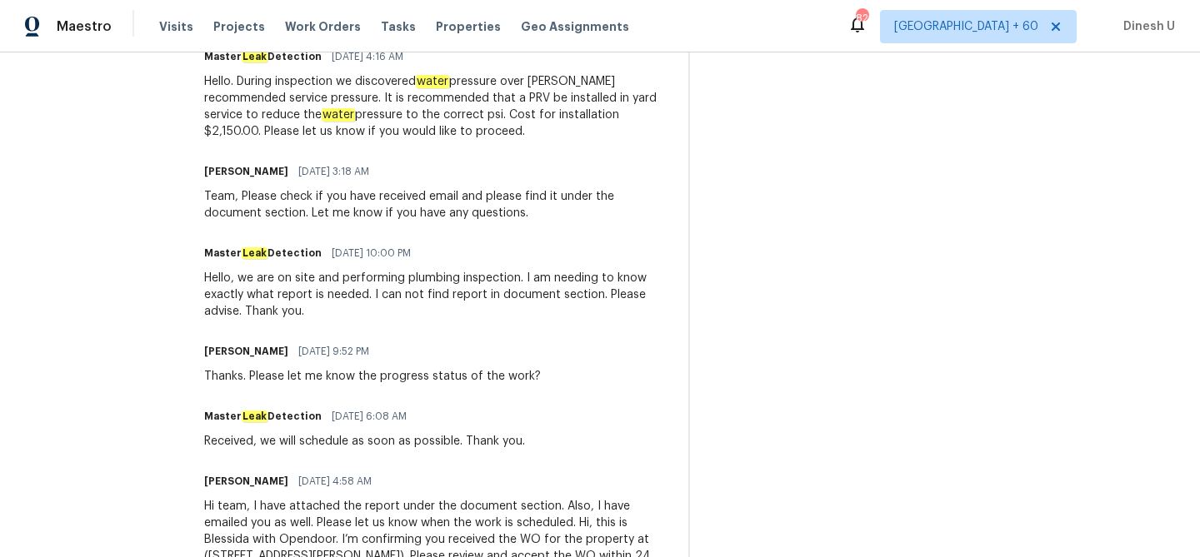
scroll to position [1027, 0]
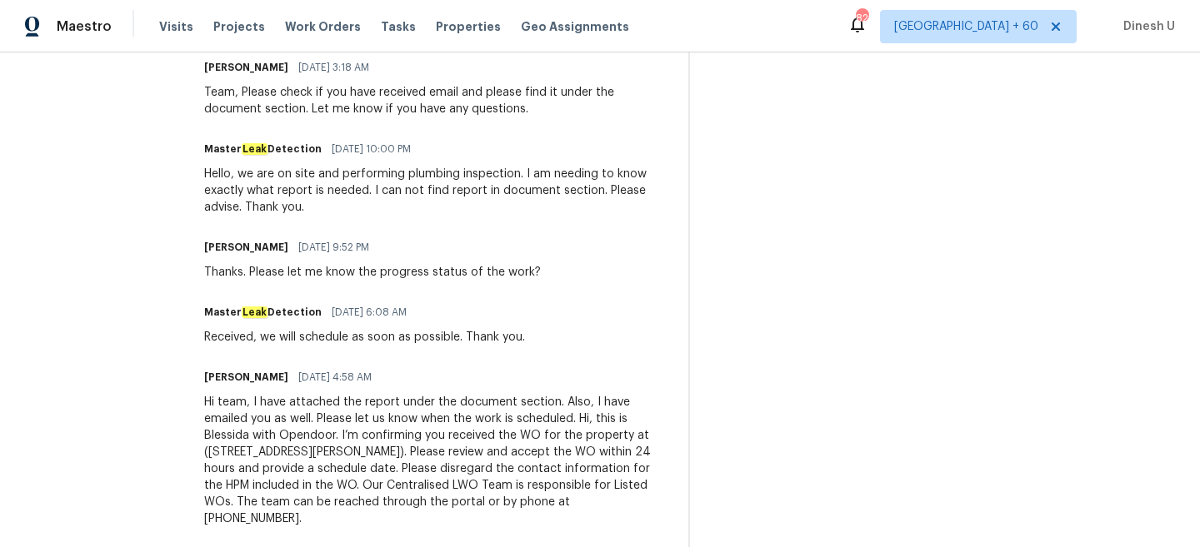
click at [467, 267] on div "Thanks. Please let me know the progress status of the work?" at bounding box center [372, 272] width 337 height 17
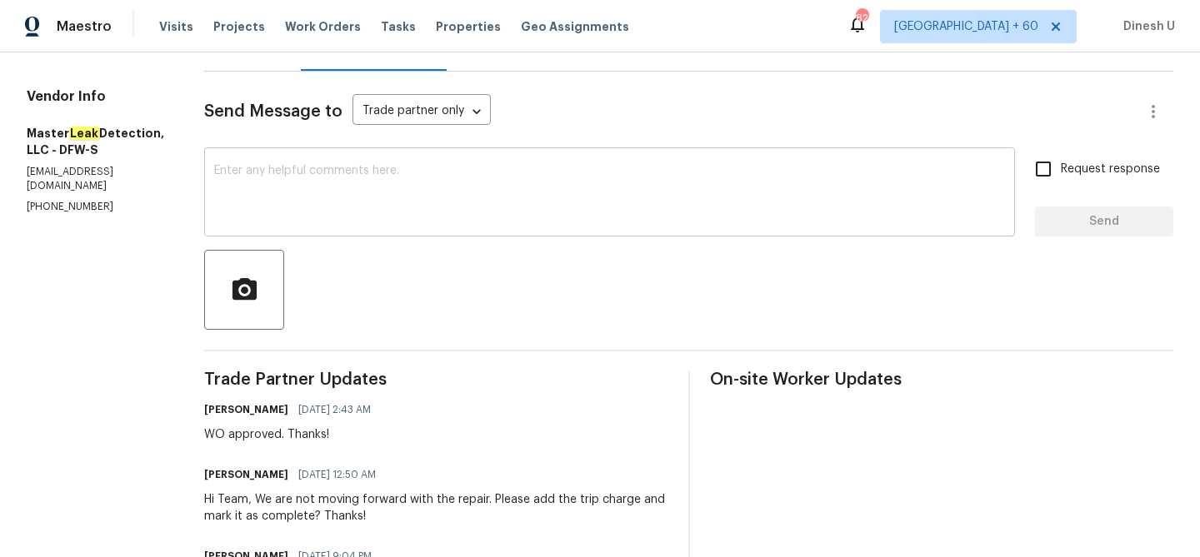
scroll to position [158, 0]
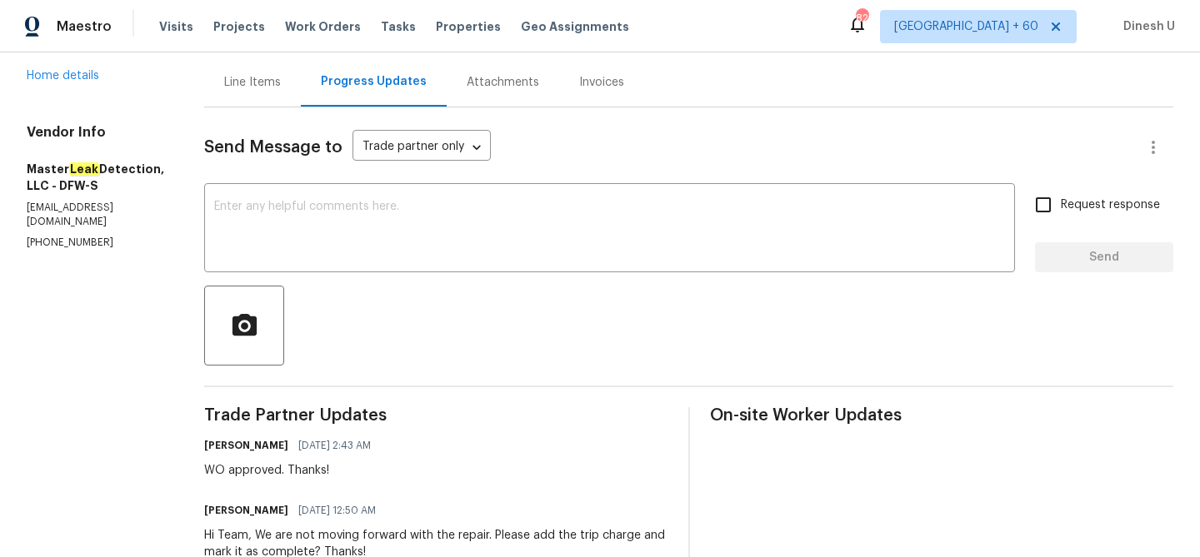
click at [267, 72] on div "Line Items" at bounding box center [252, 81] width 97 height 49
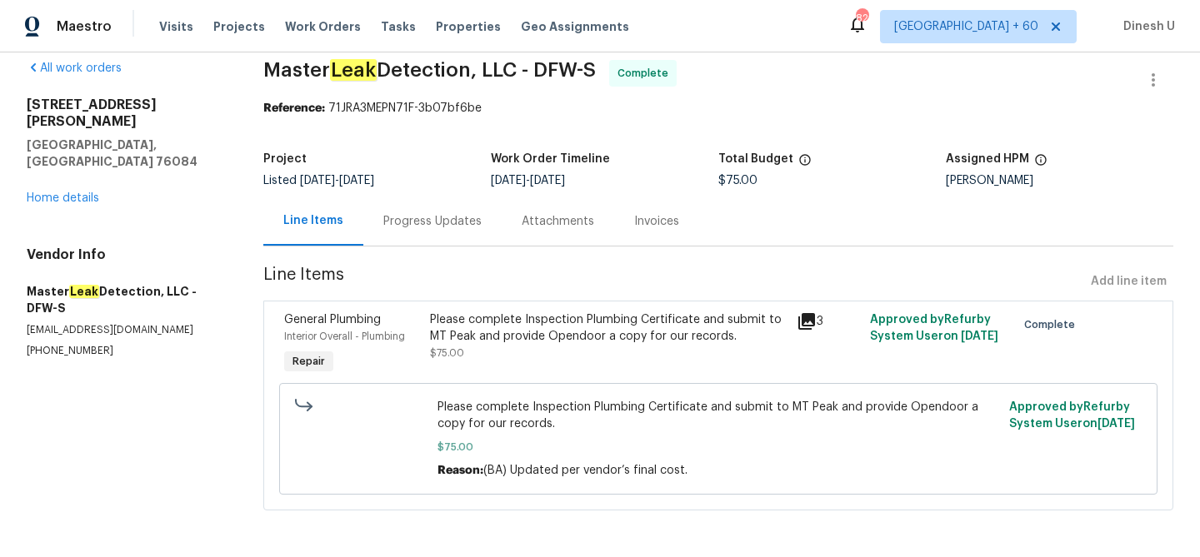
click at [434, 213] on div "Progress Updates" at bounding box center [432, 221] width 98 height 17
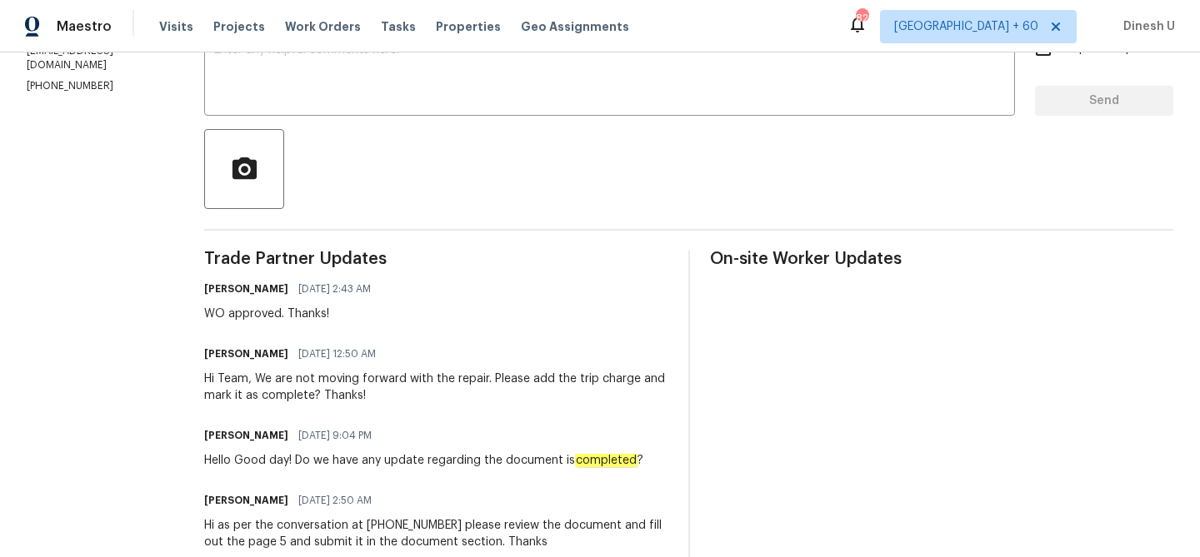
scroll to position [288, 0]
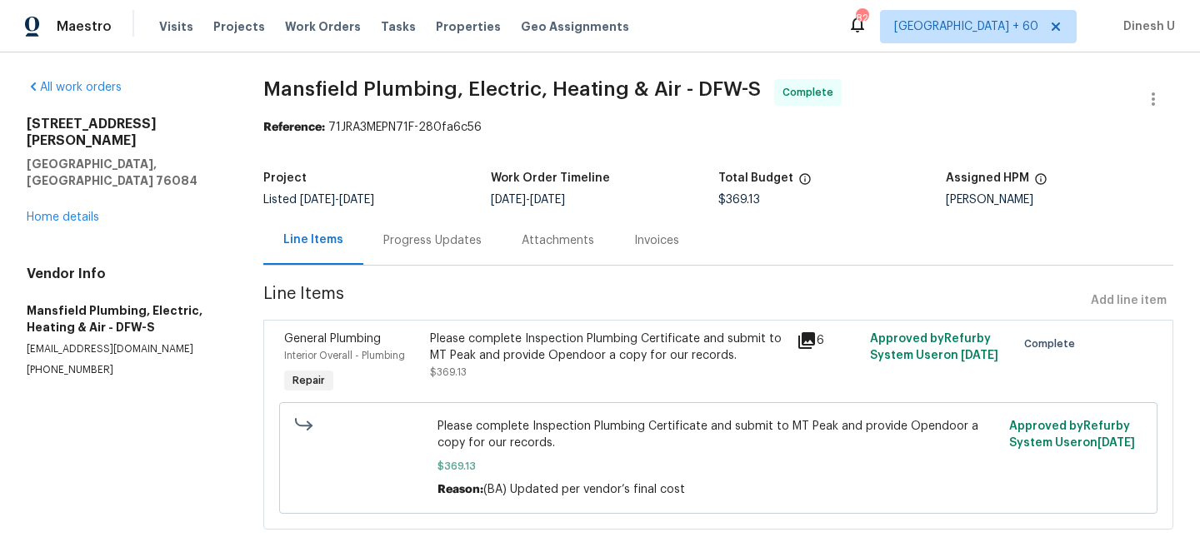
click at [414, 232] on div "Progress Updates" at bounding box center [432, 240] width 98 height 17
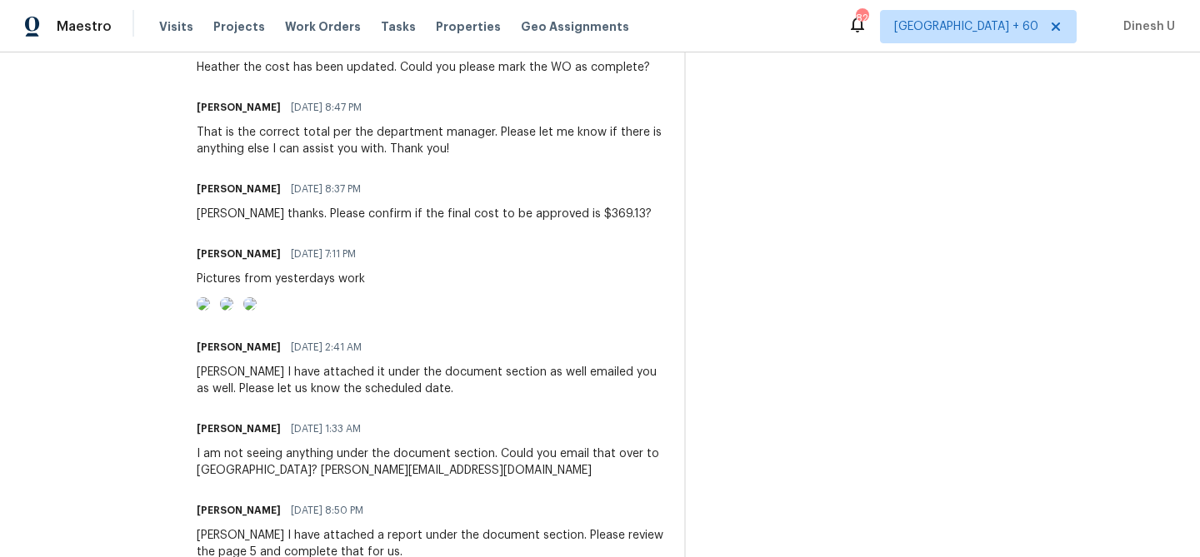
scroll to position [626, 0]
click at [210, 312] on img at bounding box center [203, 304] width 13 height 13
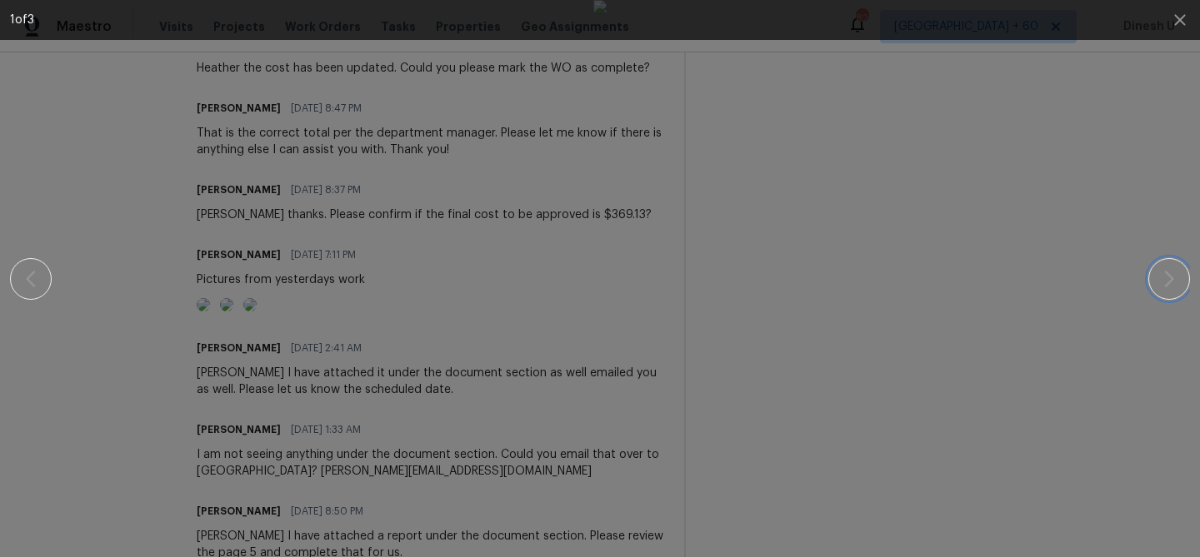
click at [1163, 277] on icon "button" at bounding box center [1169, 279] width 20 height 20
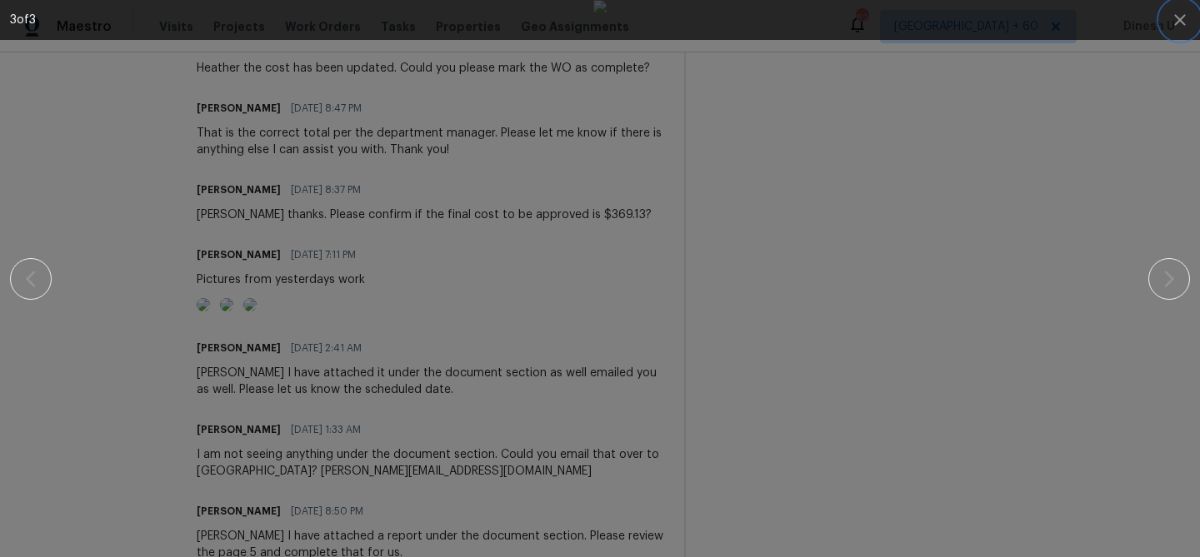
click at [1172, 19] on icon "button" at bounding box center [1180, 20] width 20 height 20
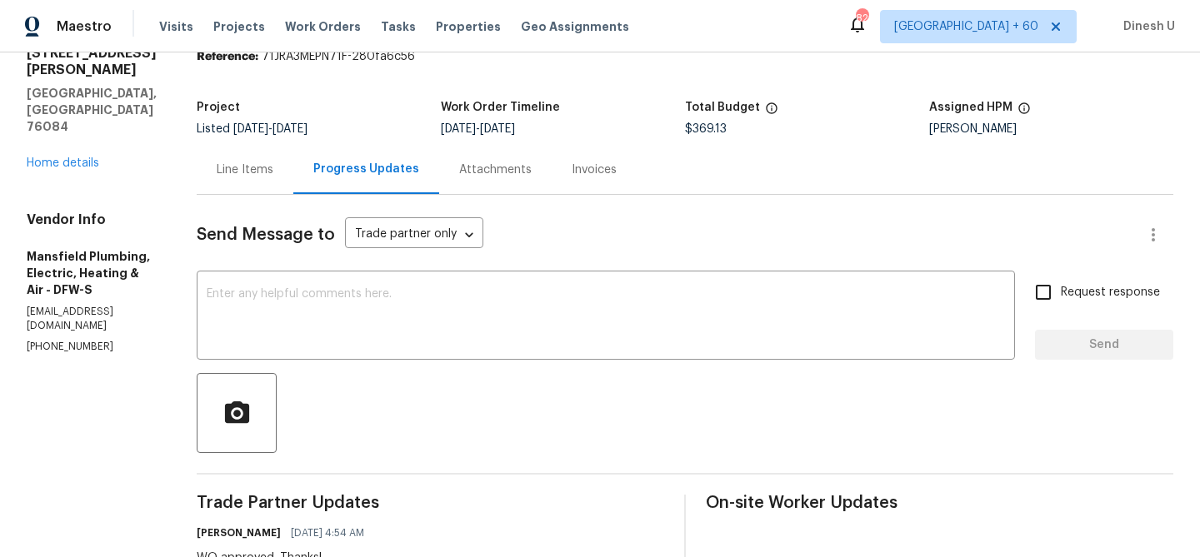
scroll to position [0, 0]
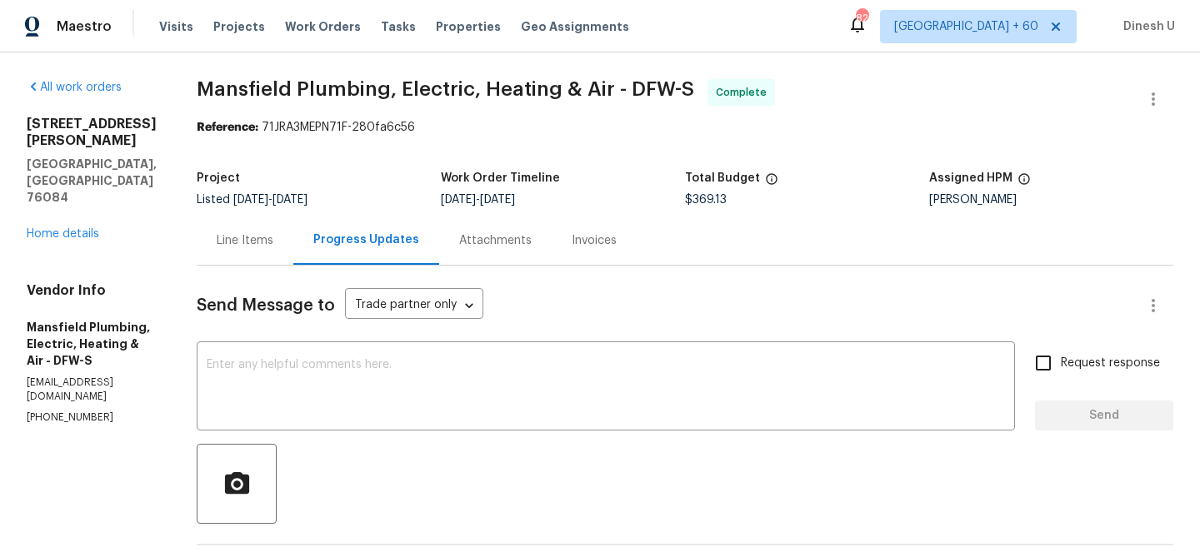
click at [293, 238] on div "Line Items" at bounding box center [245, 240] width 97 height 49
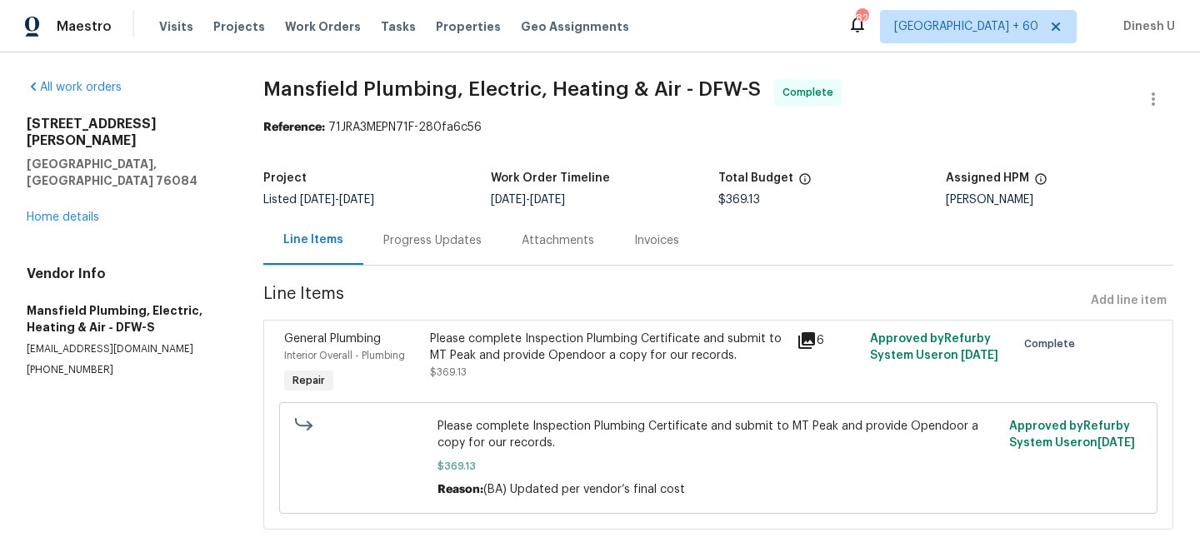
click at [807, 332] on icon at bounding box center [806, 340] width 17 height 17
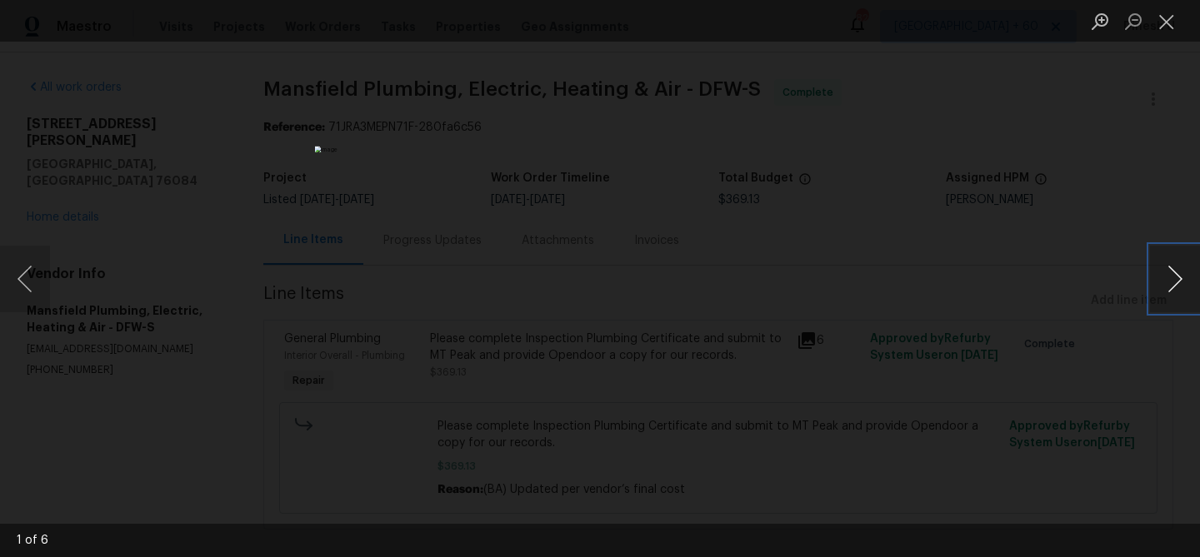
click at [1184, 267] on button "Next image" at bounding box center [1175, 279] width 50 height 67
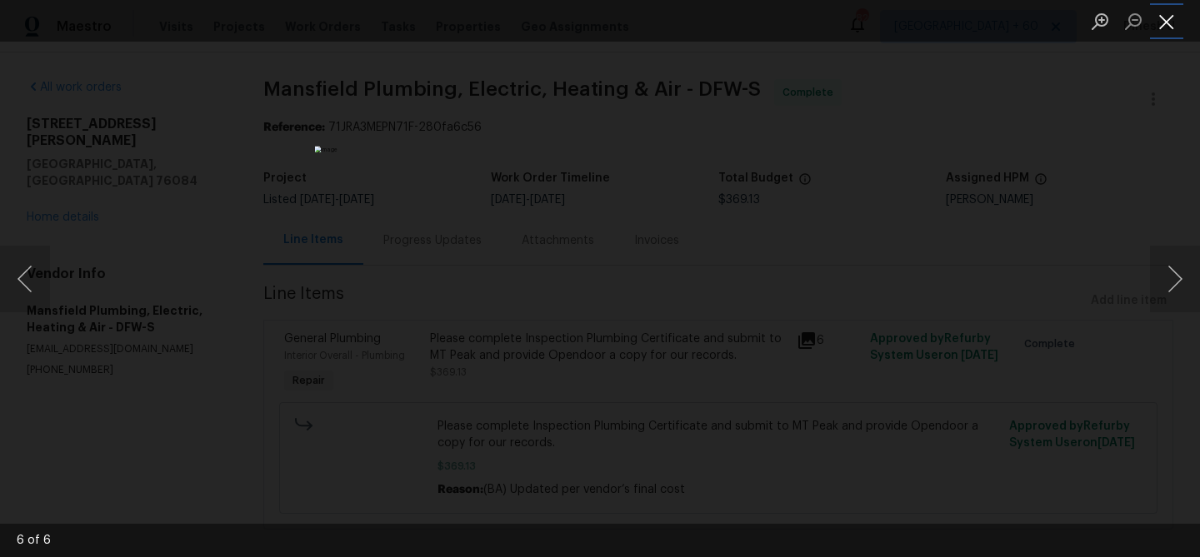
click at [1167, 23] on button "Close lightbox" at bounding box center [1166, 21] width 33 height 29
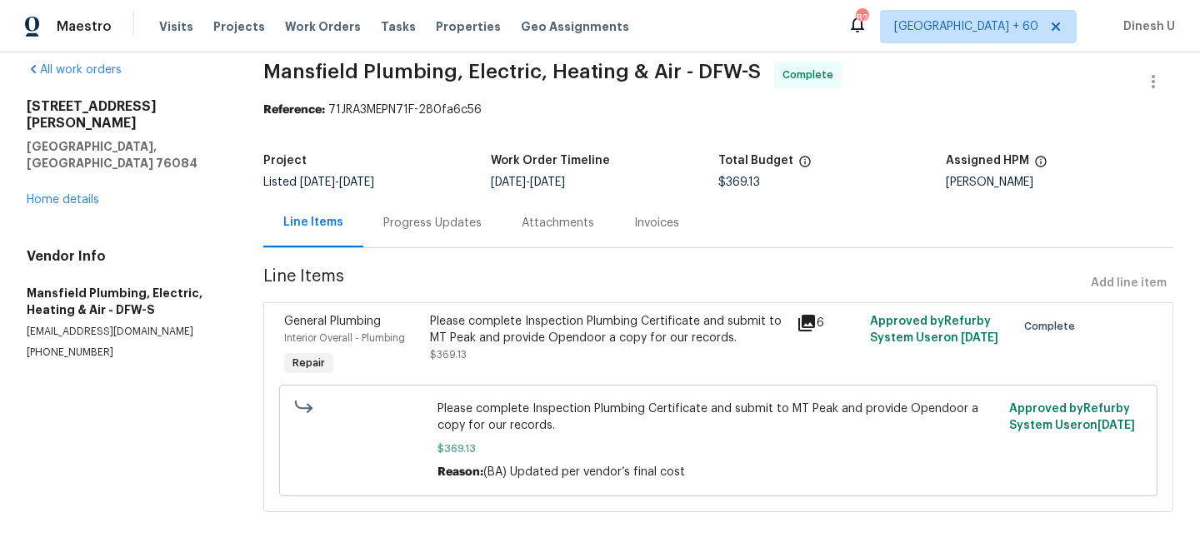
scroll to position [20, 0]
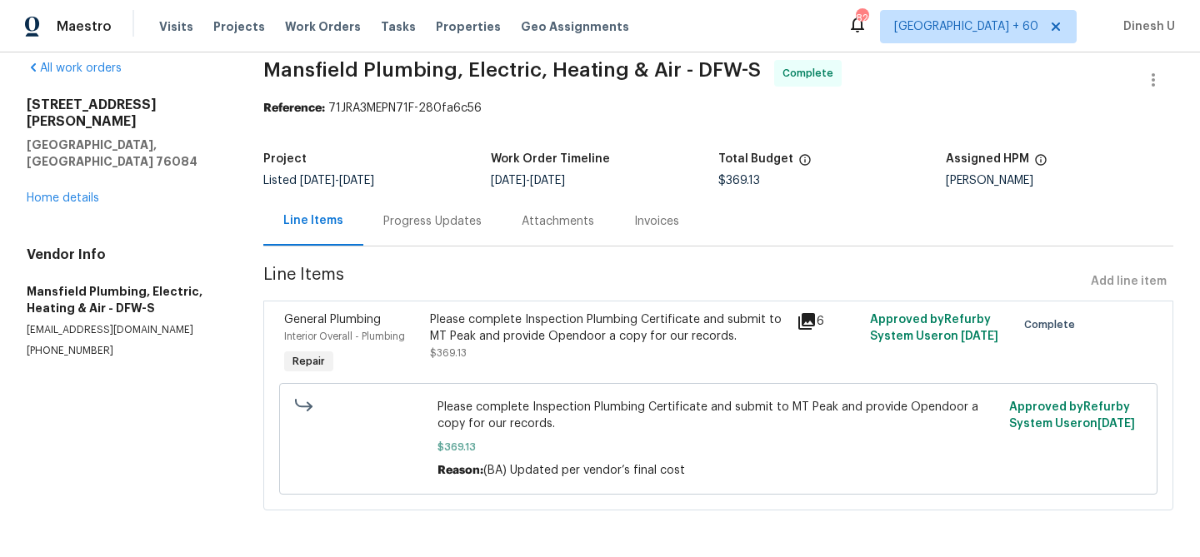
click at [451, 223] on div "Progress Updates" at bounding box center [432, 221] width 98 height 17
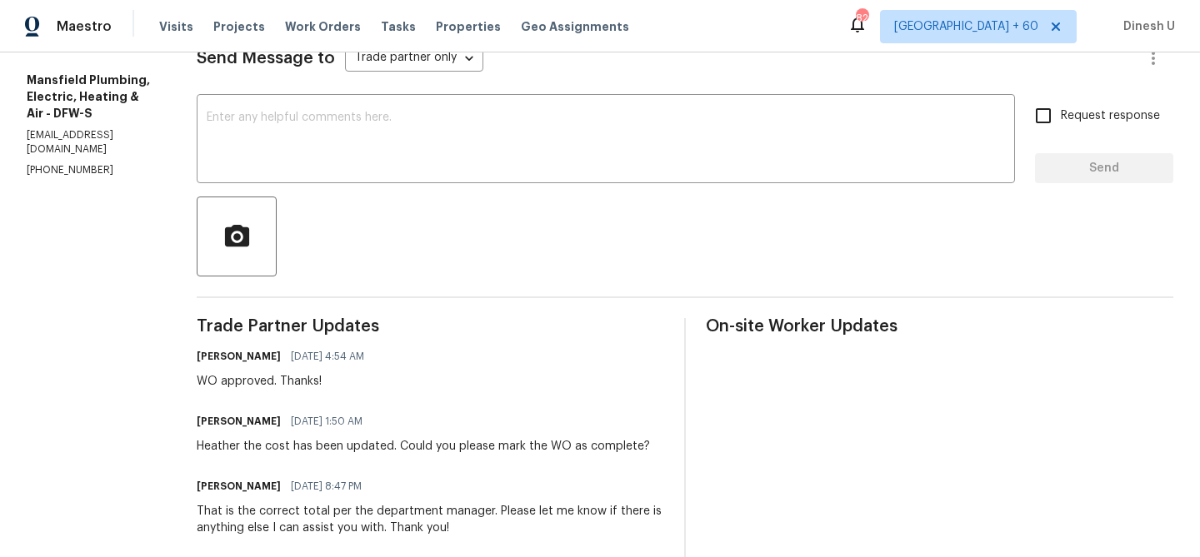
scroll to position [184, 0]
